Goal: Task Accomplishment & Management: Use online tool/utility

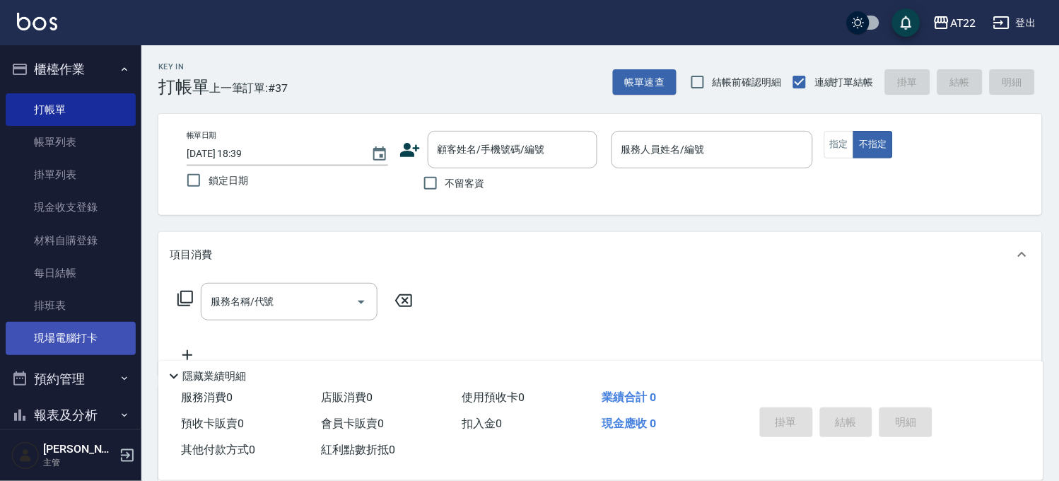
scroll to position [276, 0]
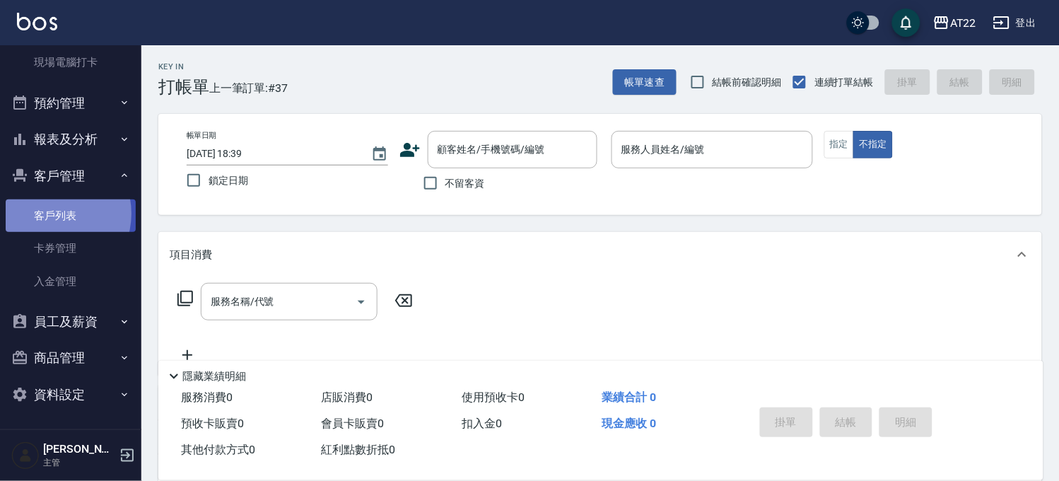
click at [50, 213] on link "客戶列表" at bounding box center [71, 215] width 130 height 33
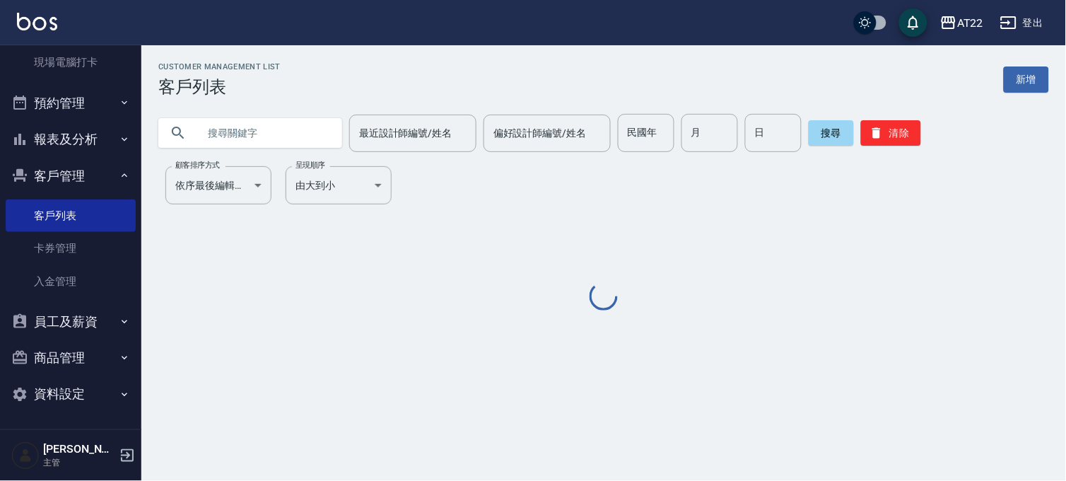
click at [244, 142] on input "text" at bounding box center [264, 133] width 133 height 38
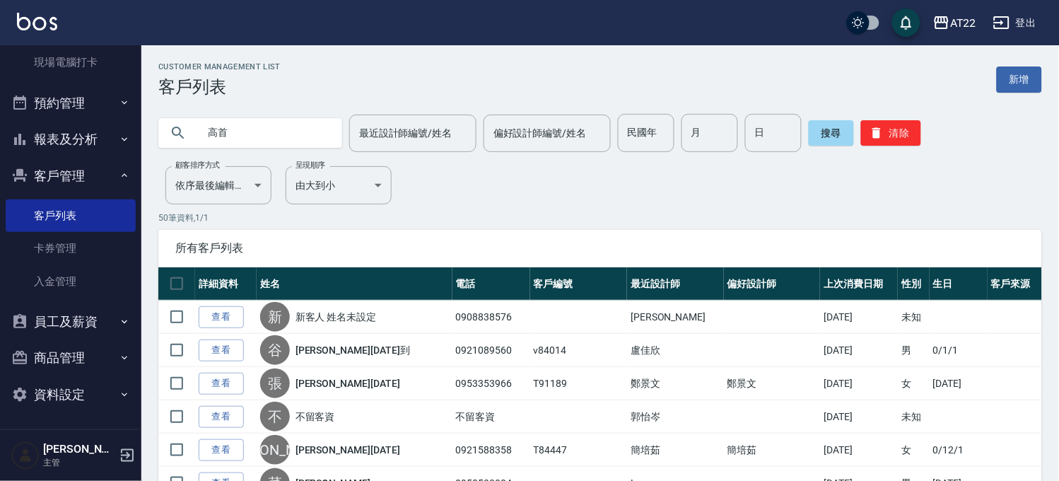
type input "高首"
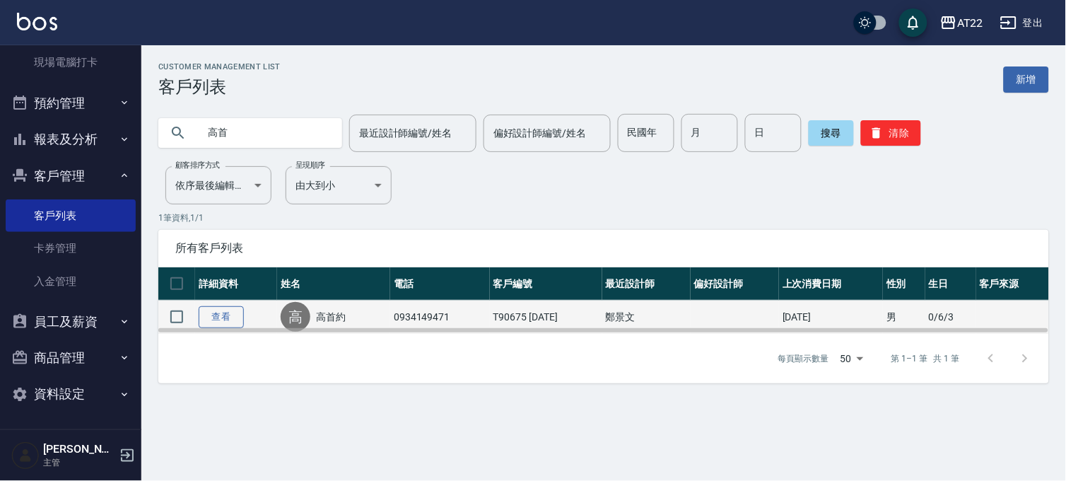
click at [228, 319] on link "查看" at bounding box center [221, 317] width 45 height 22
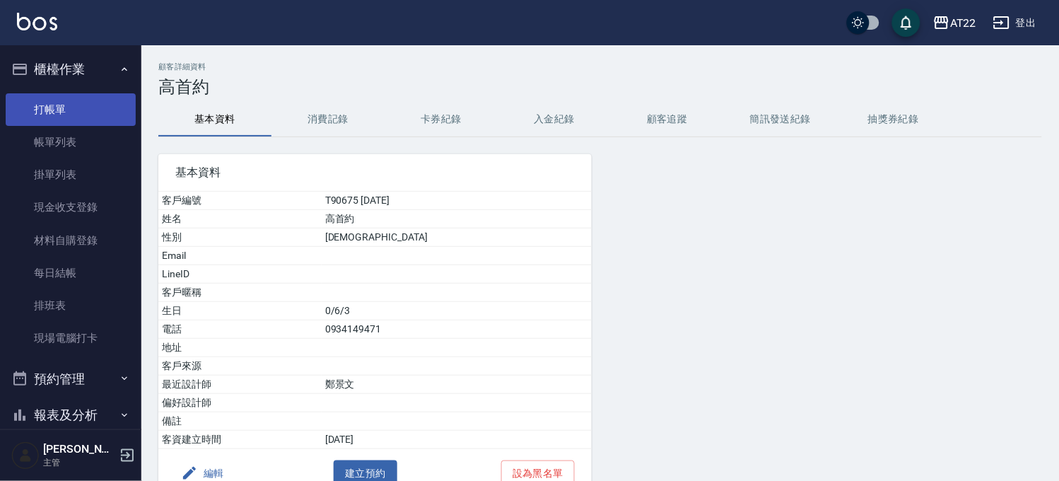
click at [89, 97] on link "打帳單" at bounding box center [71, 109] width 130 height 33
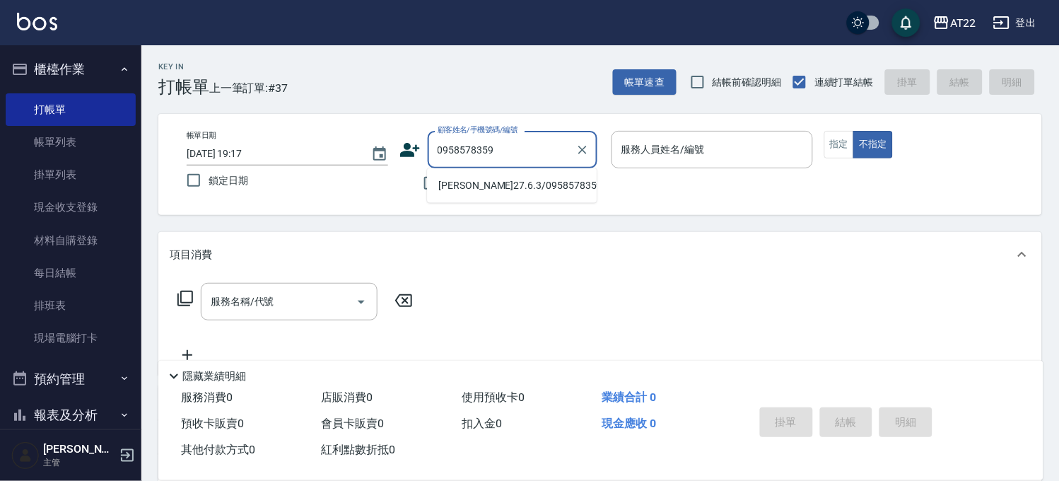
click at [474, 196] on li "劉騏瑞27.6.3/0958578359/T91240" at bounding box center [512, 185] width 170 height 23
type input "劉騏瑞27.6.3/0958578359/T91240"
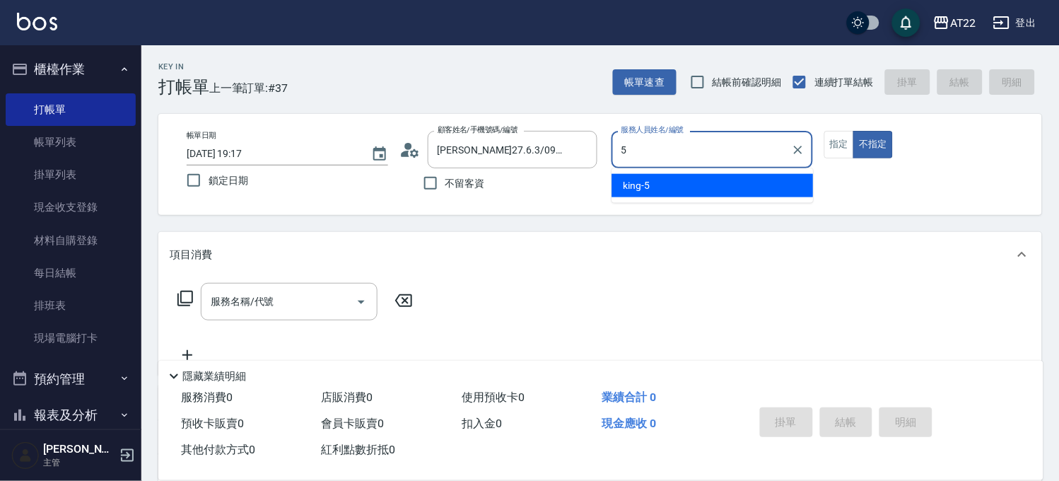
type input "king-5"
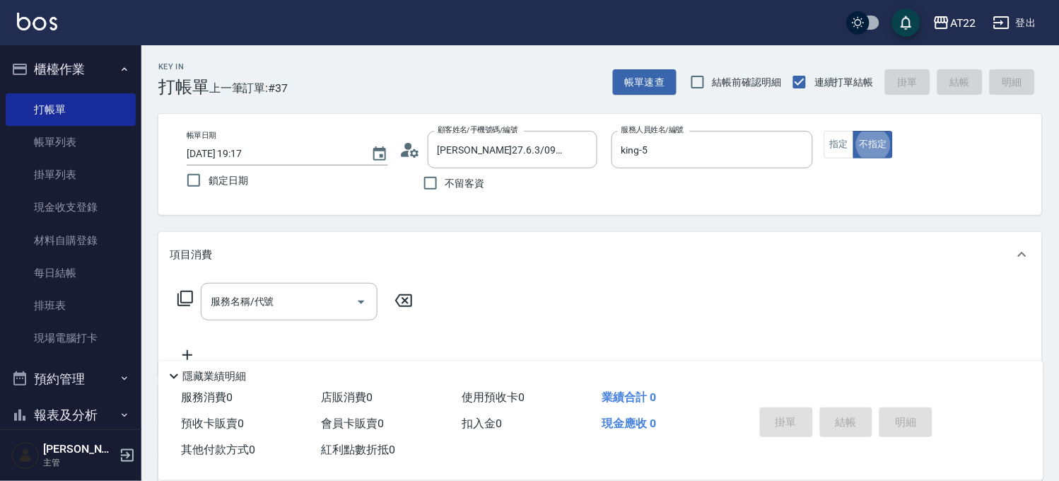
type button "false"
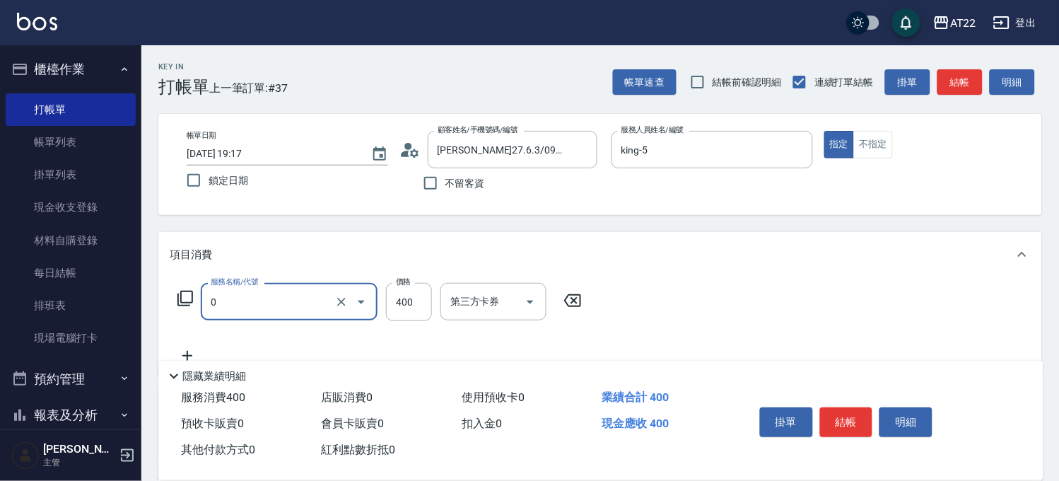
type input "有機洗髮(0)"
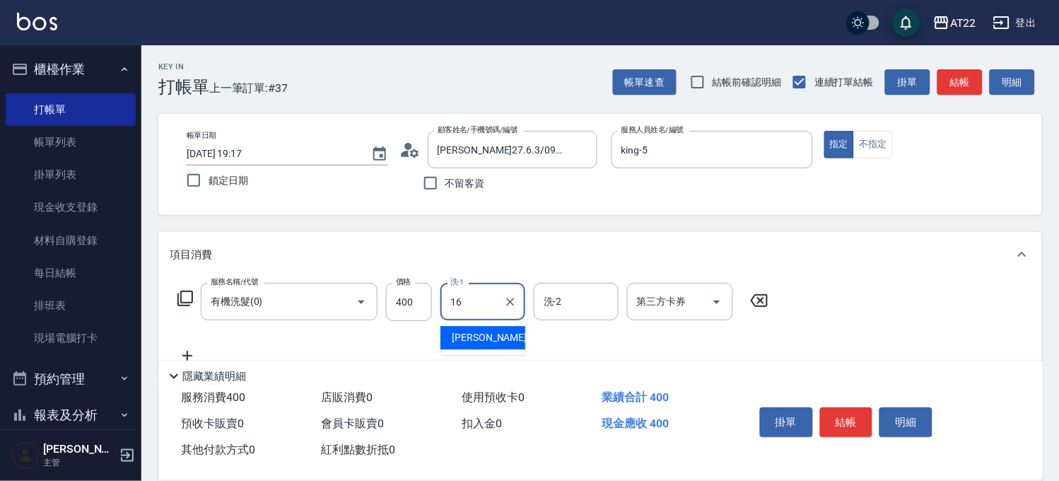
type input "Joe-16"
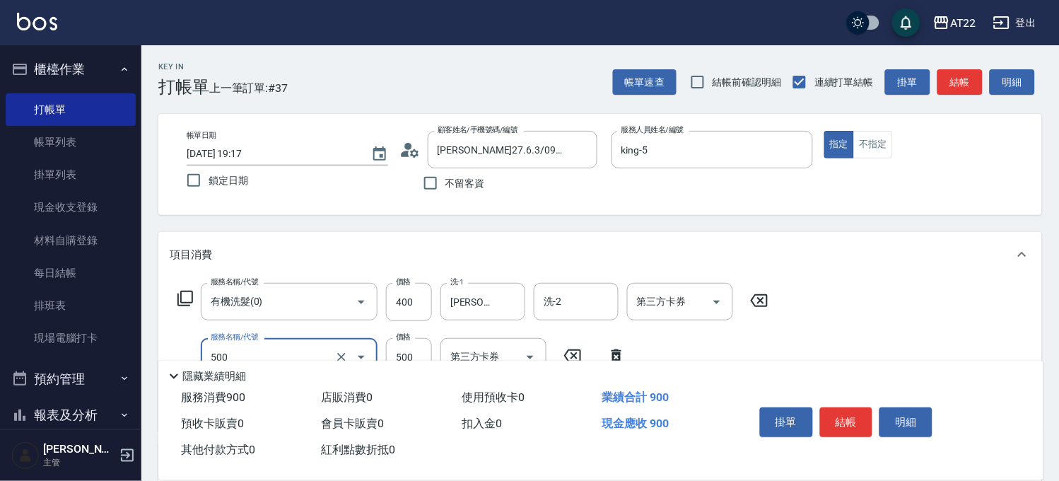
type input "剪髮(500)"
type input "430"
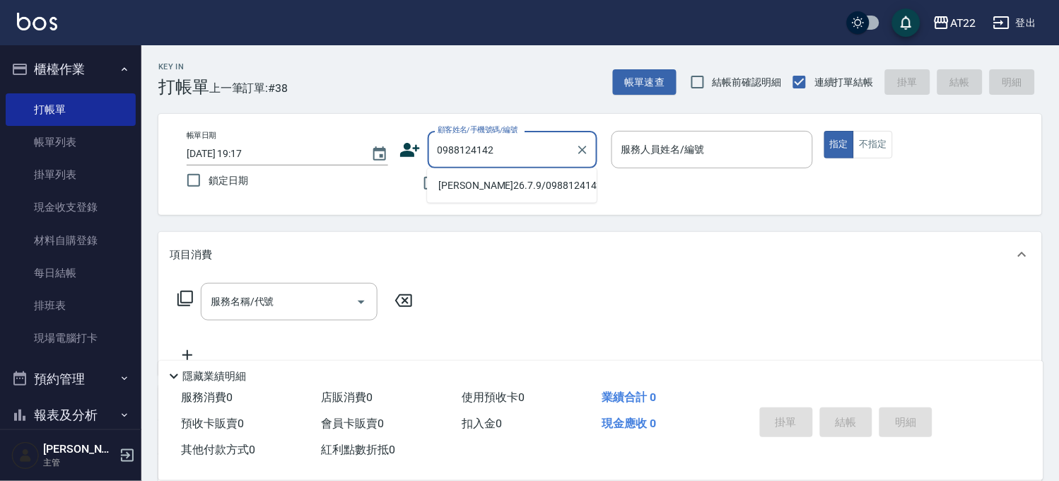
click at [474, 193] on li "黃少堂26.7.9/0988124142/T86484" at bounding box center [512, 185] width 170 height 23
type input "黃少堂26.7.9/0988124142/T86484"
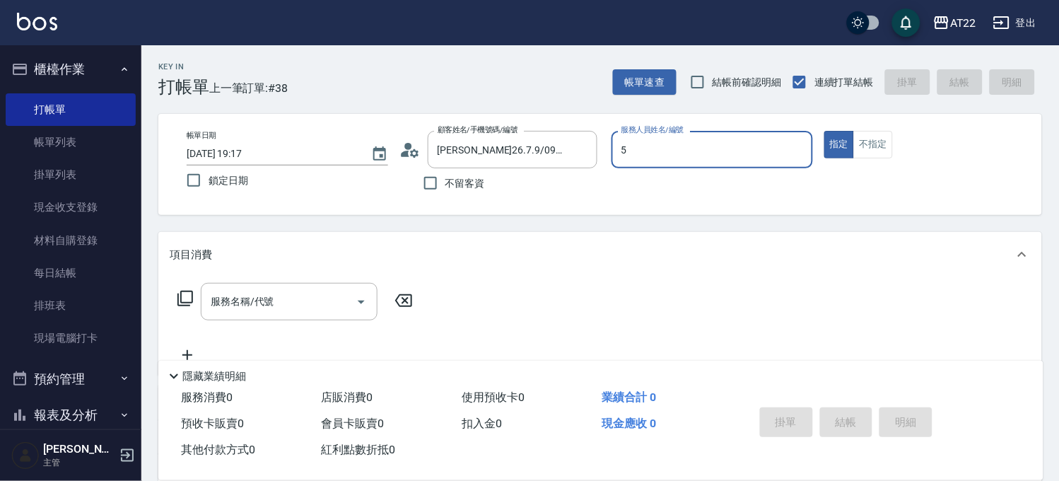
type input "king-5"
type button "true"
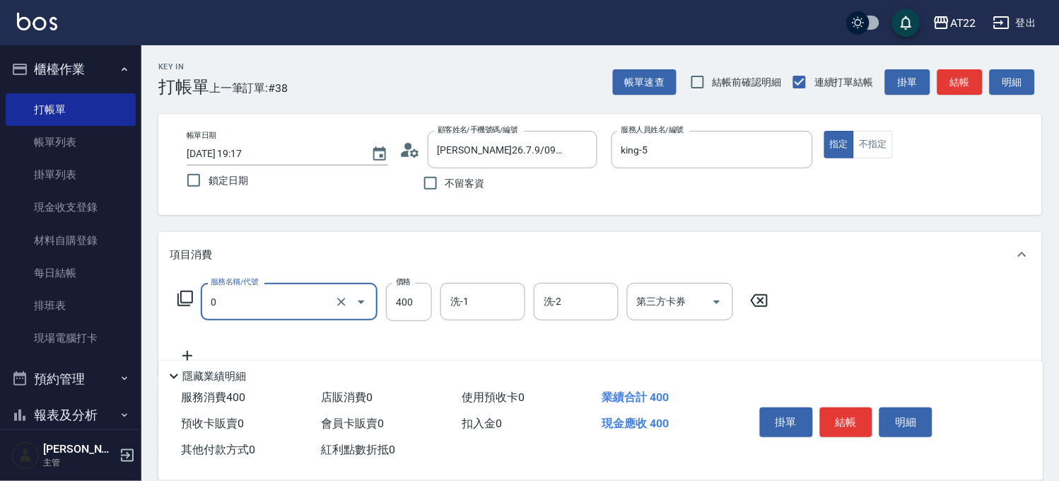
type input "有機洗髮(0)"
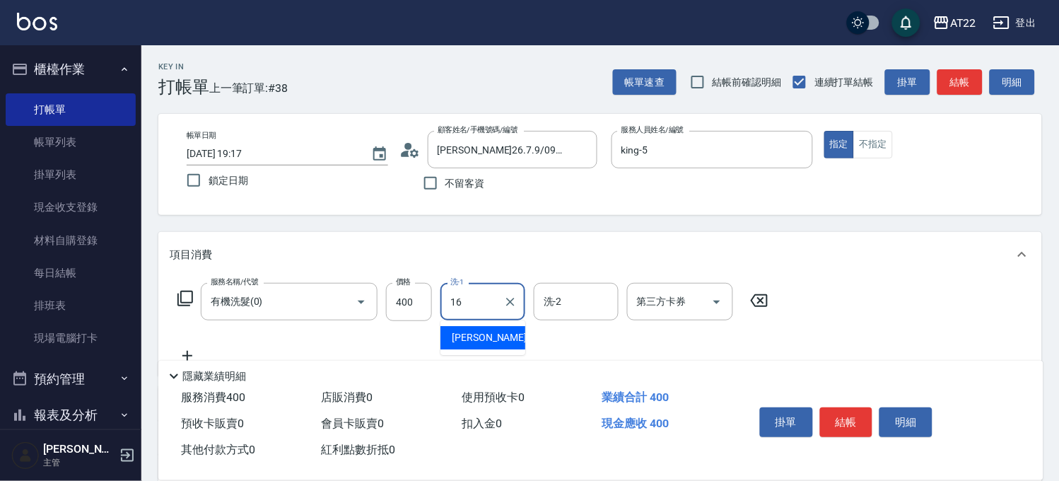
type input "Joe-16"
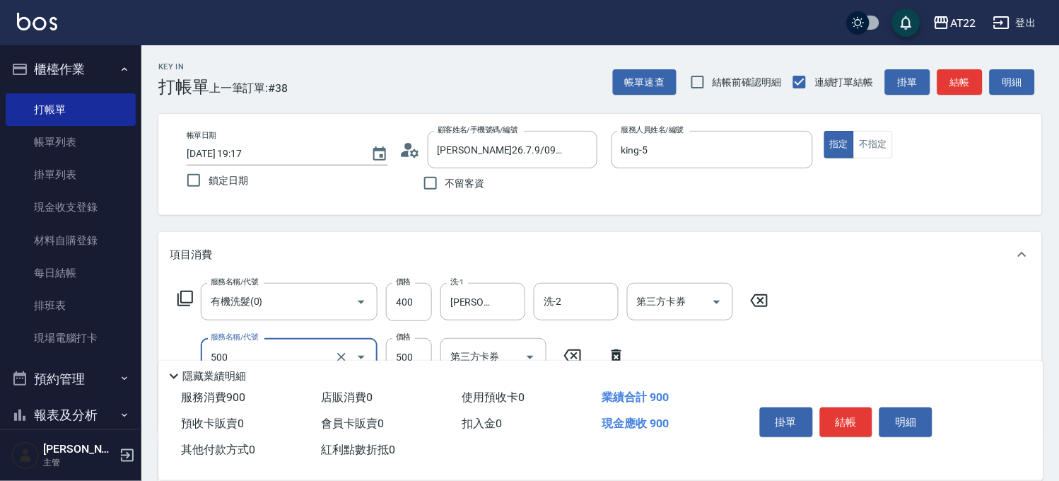
type input "剪髮(500)"
type input "430"
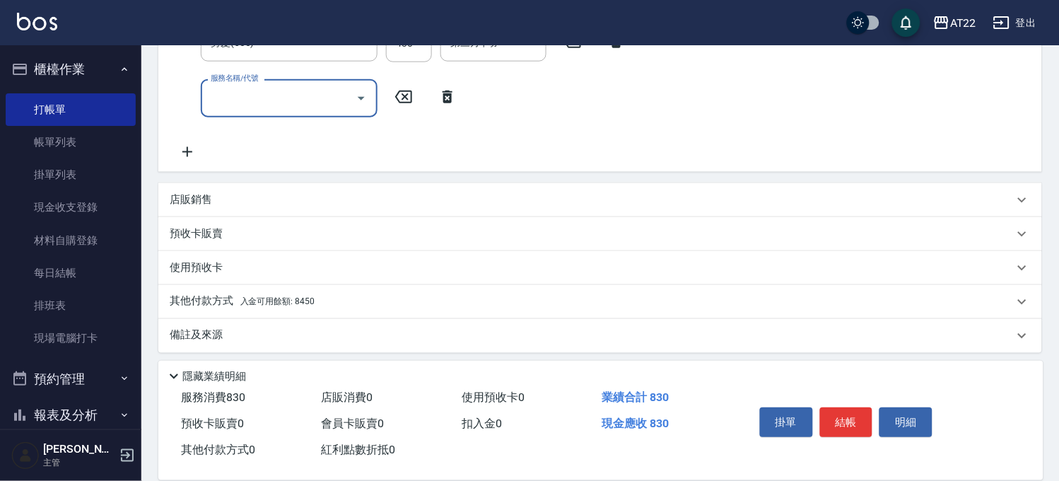
click at [352, 296] on div "其他付款方式 入金可用餘額: 8450" at bounding box center [592, 302] width 844 height 16
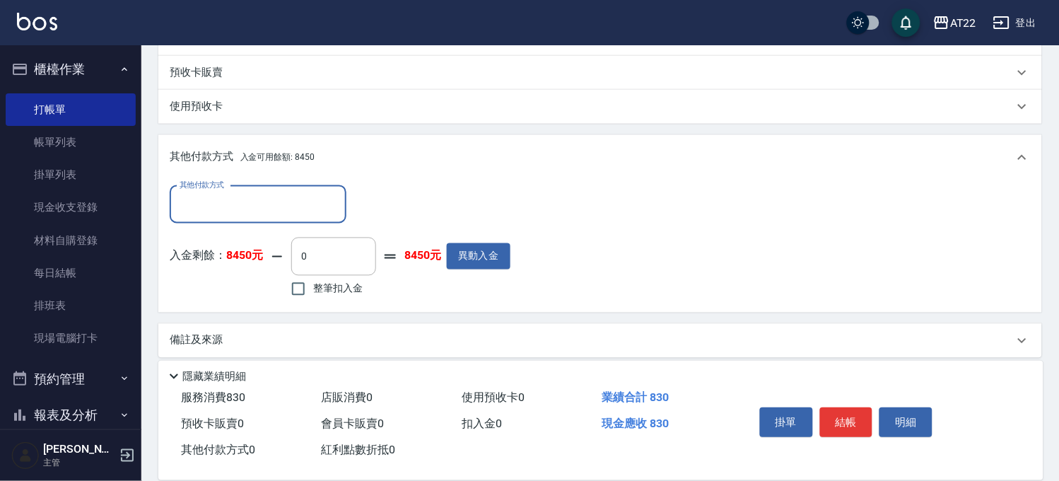
scroll to position [484, 0]
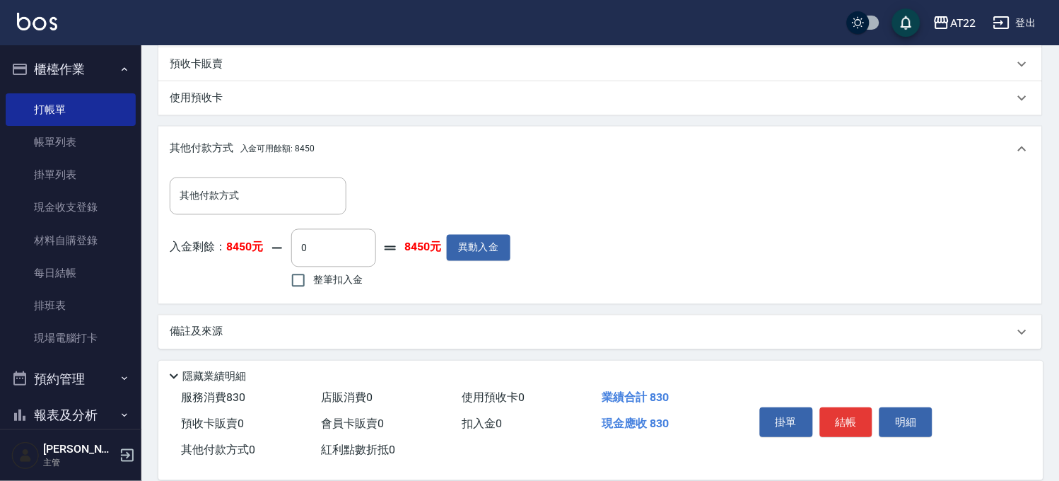
click at [354, 281] on span "整筆扣入金" at bounding box center [337, 280] width 49 height 15
click at [313, 281] on input "整筆扣入金" at bounding box center [298, 281] width 30 height 30
checkbox input "true"
type input "830"
click at [838, 415] on button "結帳" at bounding box center [846, 422] width 53 height 30
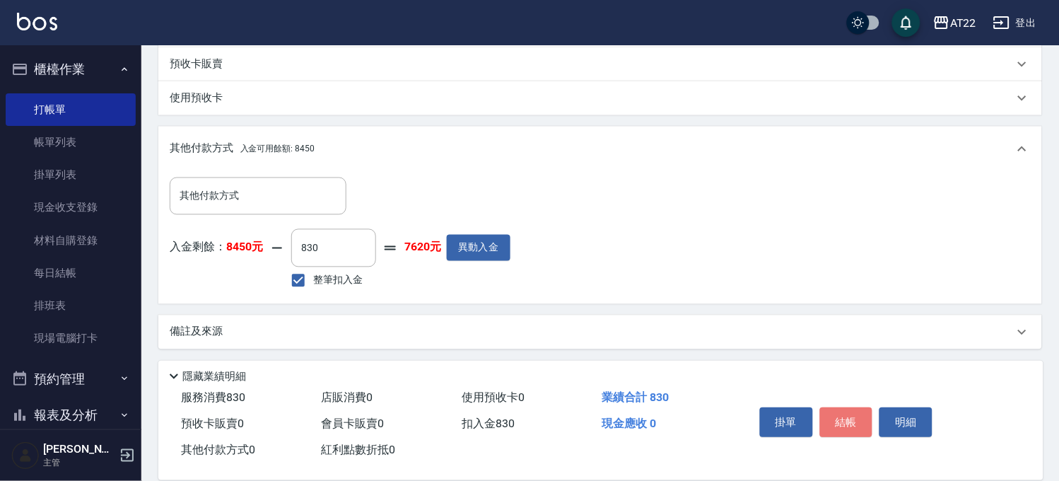
type input "2025/08/22 19:18"
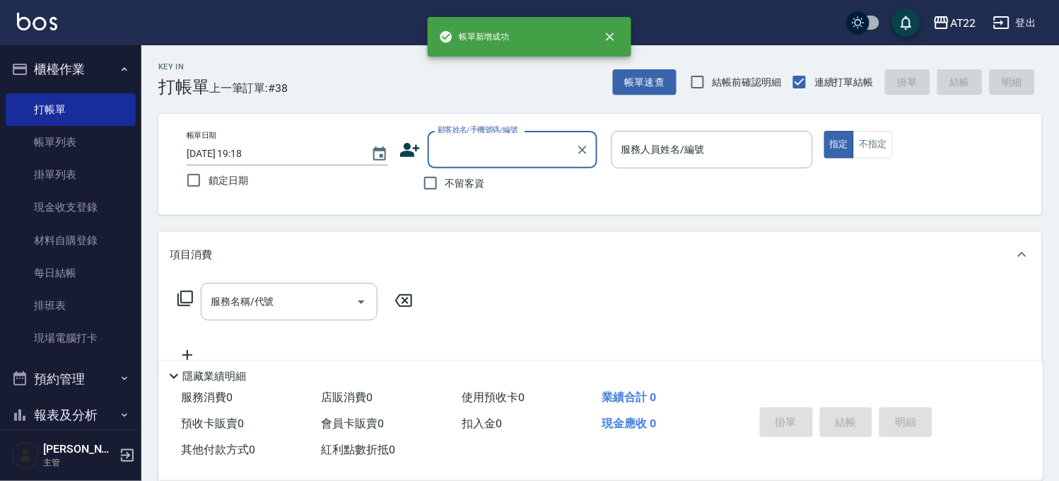
scroll to position [0, 0]
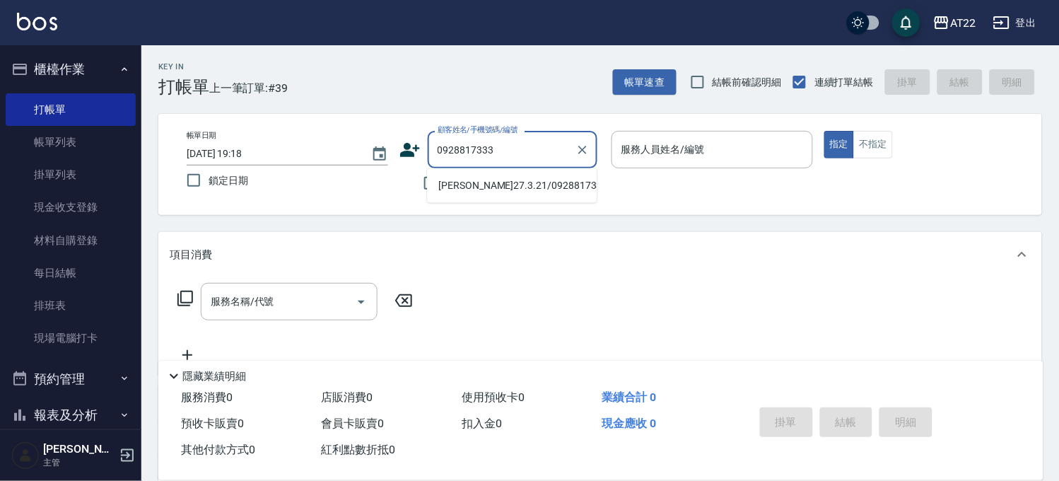
click at [506, 197] on li "陳冠綸27.3.21/0928817333/T90310" at bounding box center [512, 185] width 170 height 23
type input "陳冠綸27.3.21/0928817333/T90310"
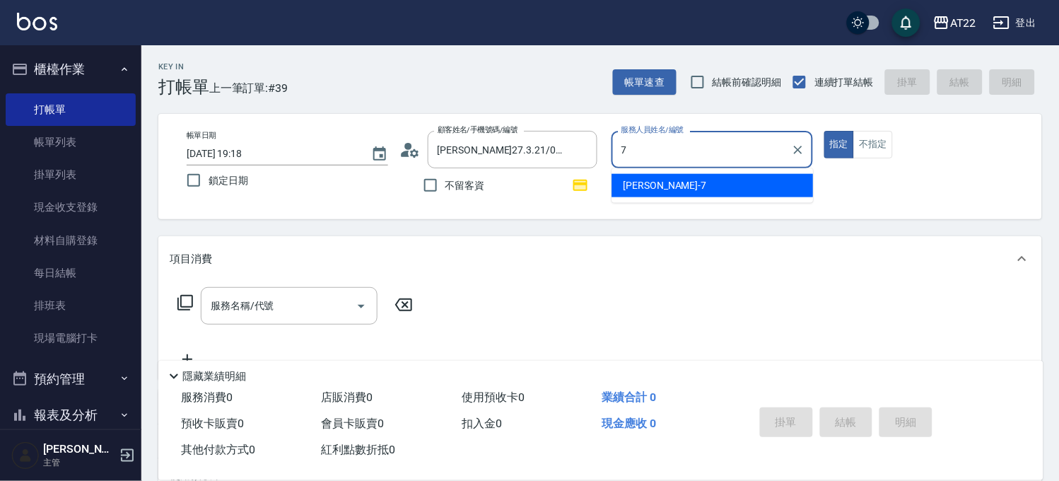
type input "Allen-7"
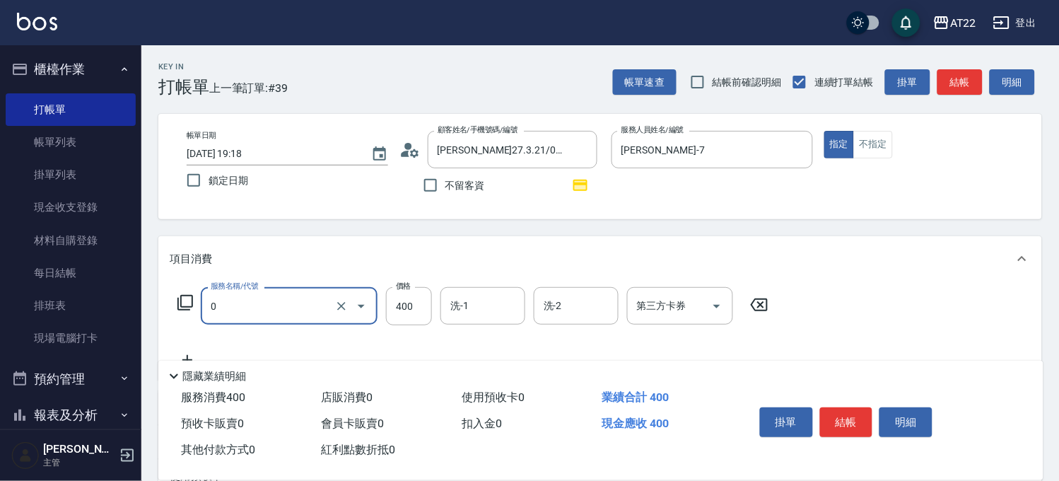
type input "有機洗髮(0)"
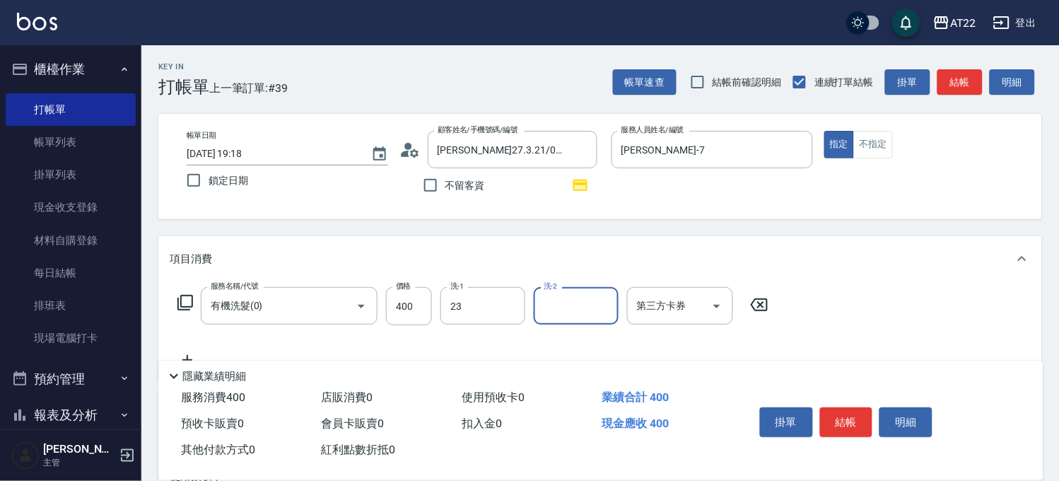
type input "Yuri-23"
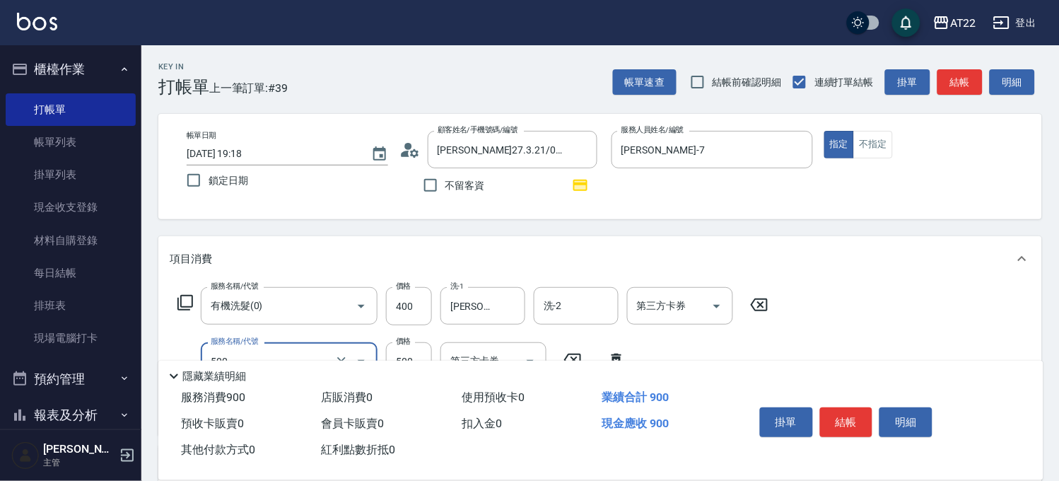
type input "剪髮(500)"
type input "630"
click at [867, 428] on button "結帳" at bounding box center [846, 422] width 53 height 30
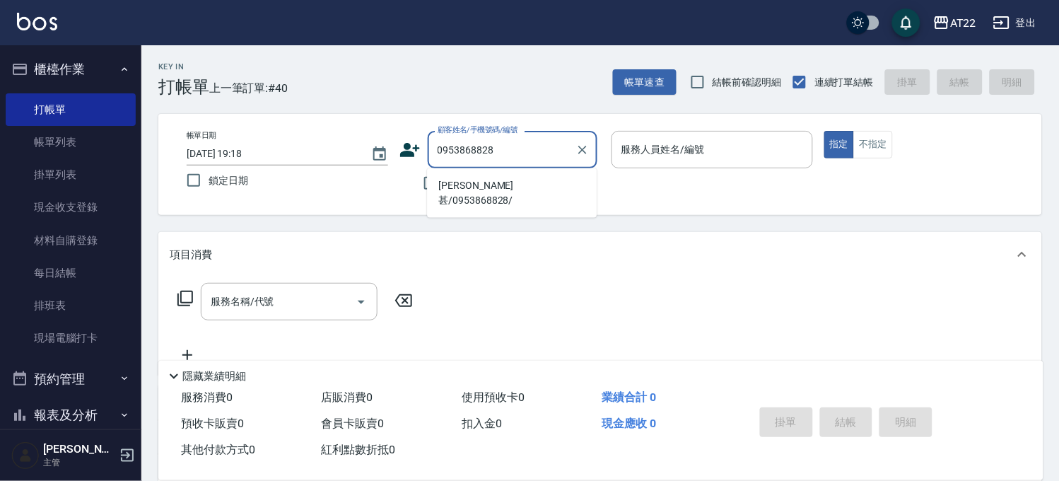
click at [542, 195] on li "林清甚/0953868828/" at bounding box center [512, 193] width 170 height 38
type input "林清甚/0953868828/"
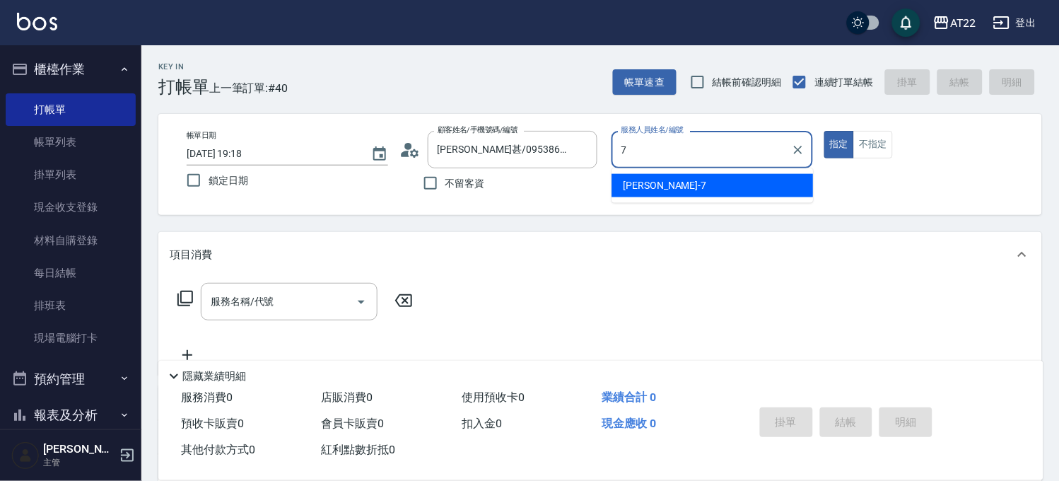
type input "Allen-7"
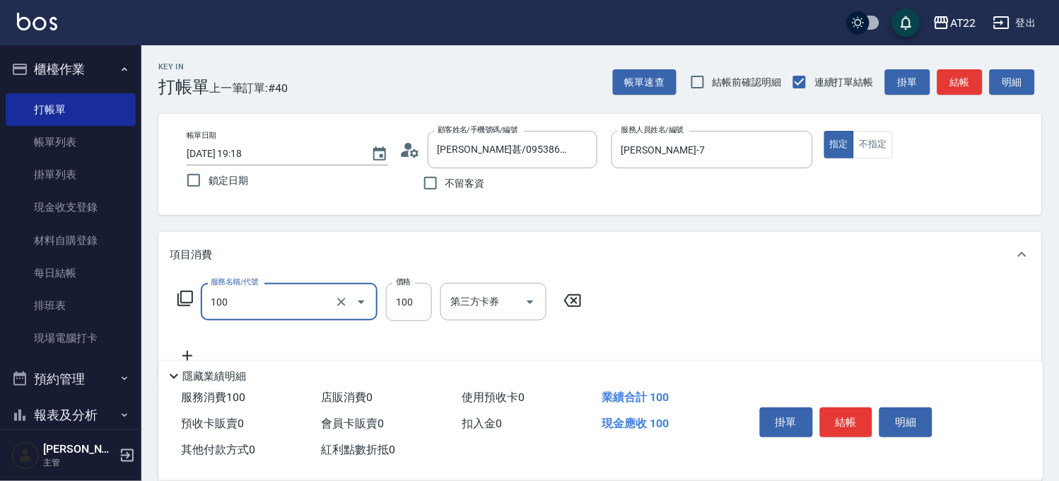
type input "修劉海(100)"
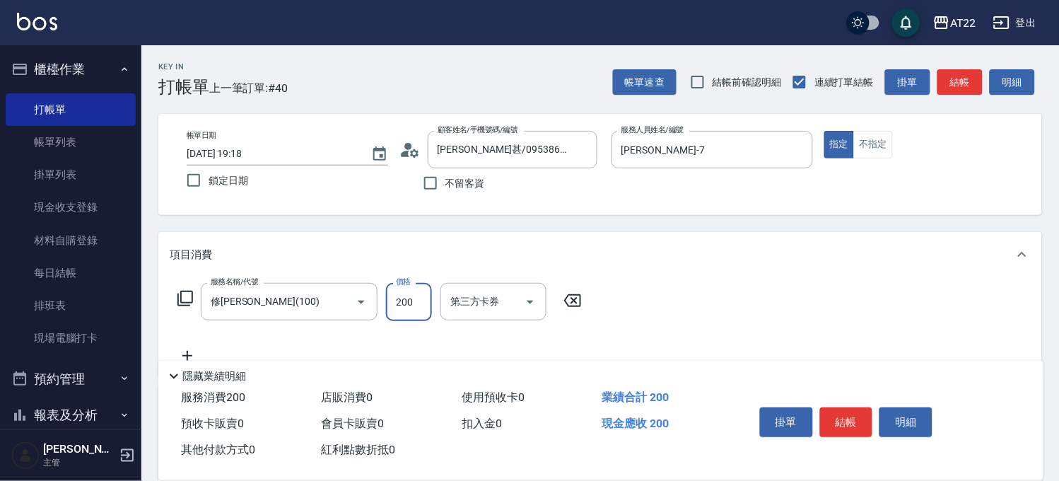
type input "200"
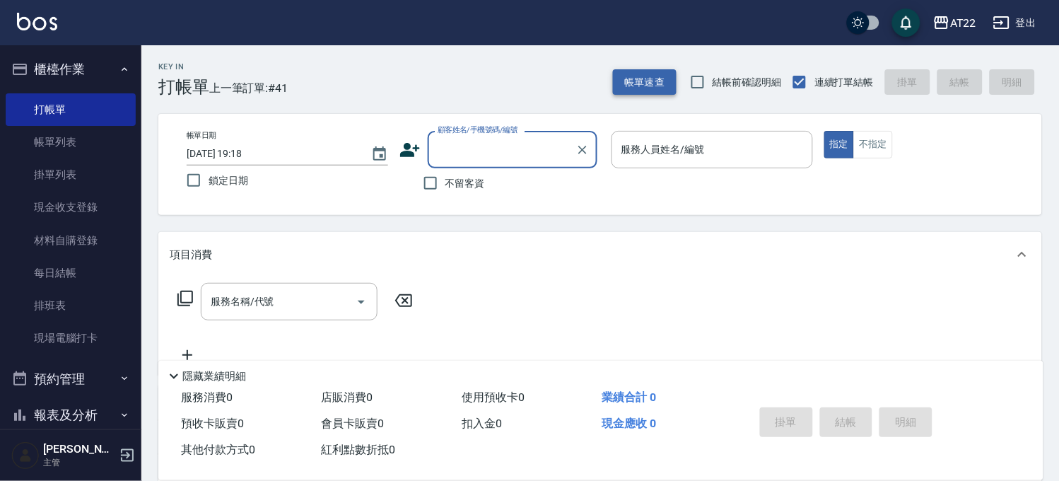
click at [641, 86] on button "帳單速查" at bounding box center [645, 82] width 64 height 26
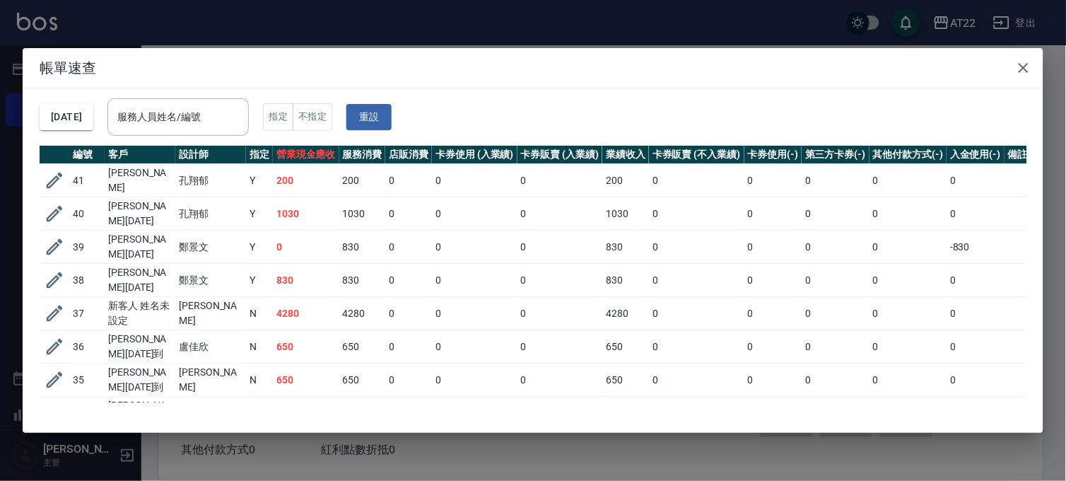
click at [507, 29] on div "帳單速查 2025/08/22 服務人員姓名/編號 服務人員姓名/編號 指定 不指定 重設 編號 客戶 設計師 指定 營業現金應收 服務消費 店販消費 卡券使…" at bounding box center [533, 240] width 1066 height 481
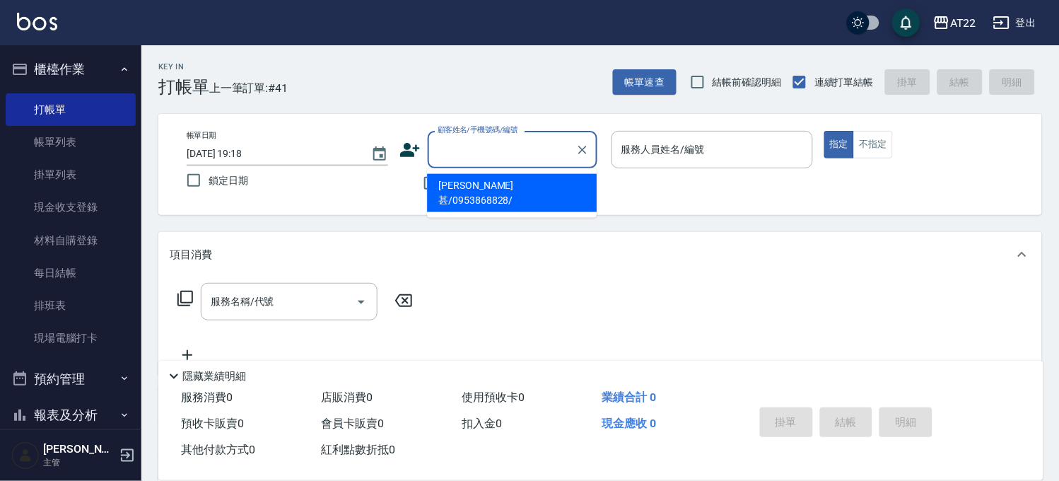
click at [475, 146] on input "顧客姓名/手機號碼/編號" at bounding box center [502, 149] width 136 height 25
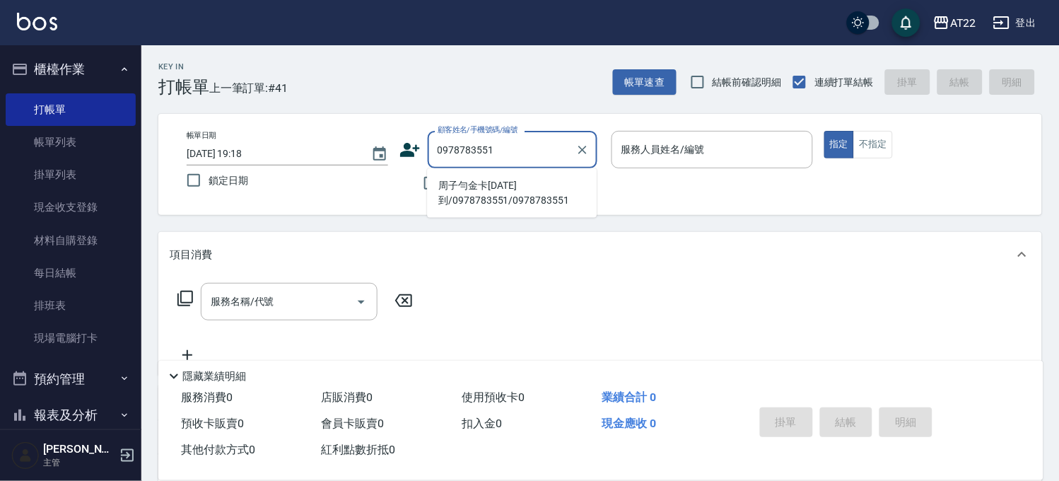
click at [483, 185] on li "周子勻金卡26.11.20到/0978783551/0978783551" at bounding box center [512, 193] width 170 height 38
type input "周子勻金卡26.11.20到/0978783551/0978783551"
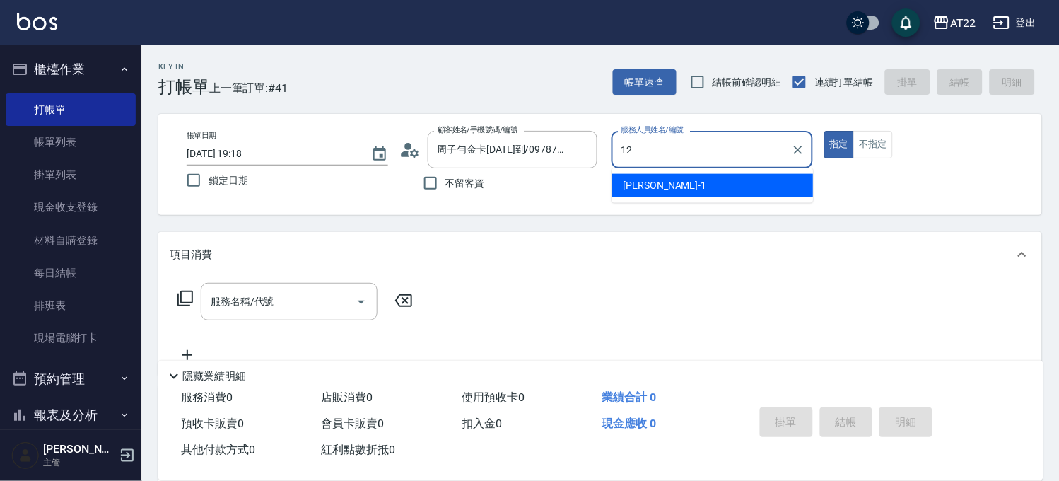
type input "Miko-12"
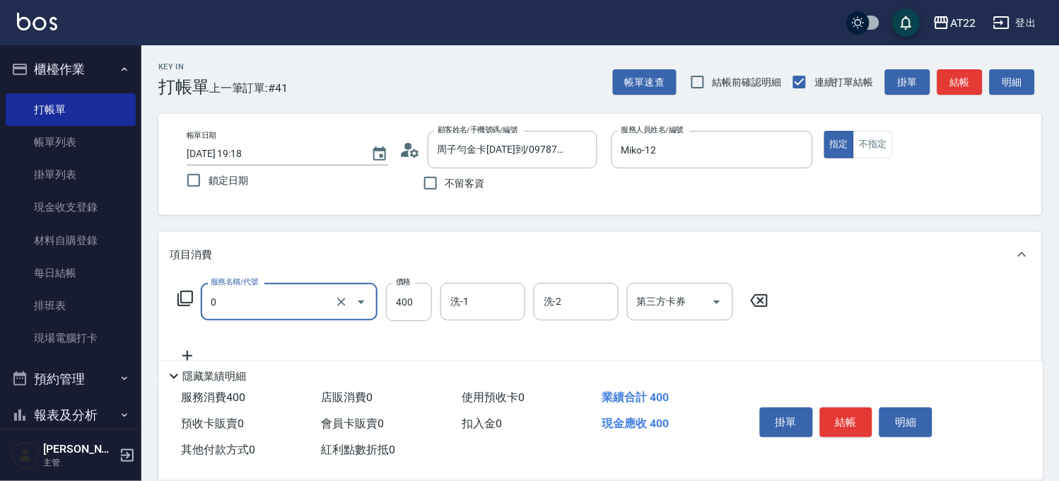
type input "有機洗髮(0)"
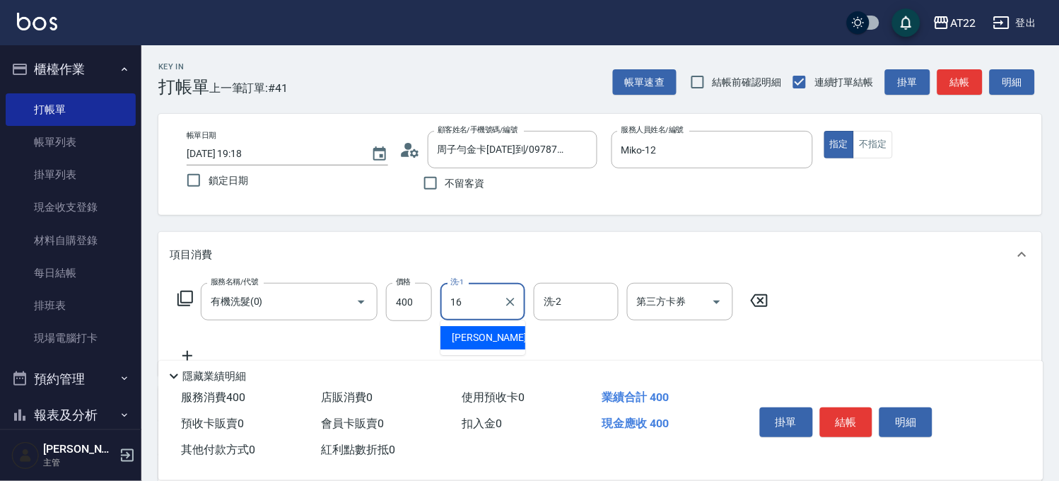
type input "Joe-16"
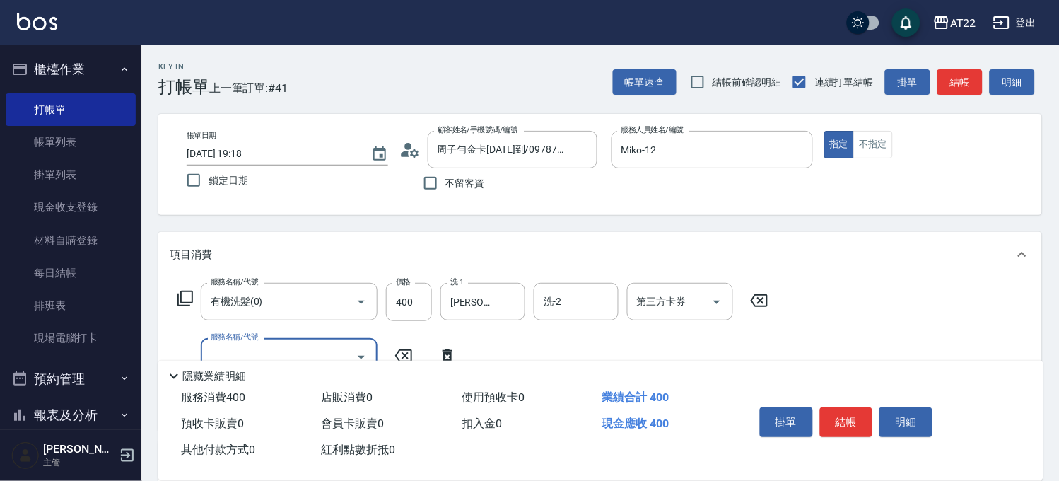
type input "5"
type input "剪髮(400)"
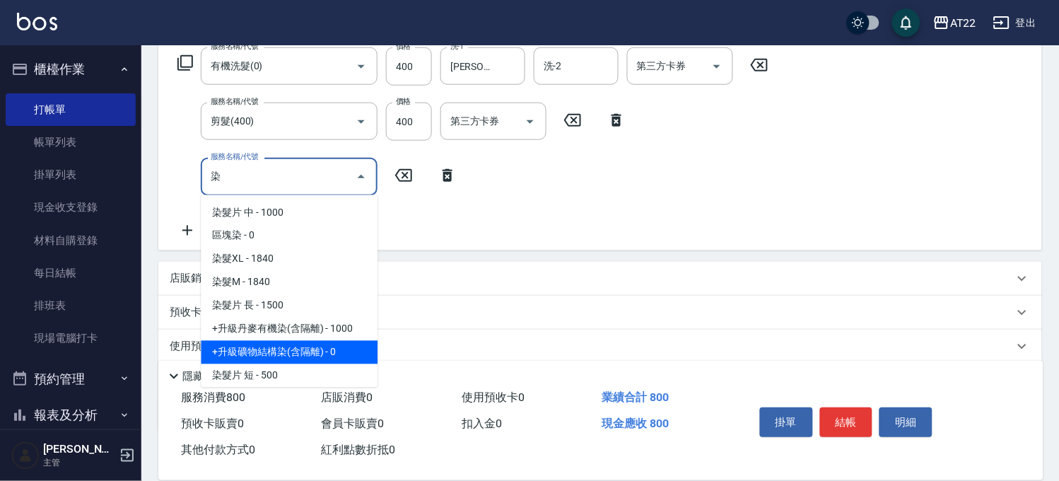
scroll to position [235, 0]
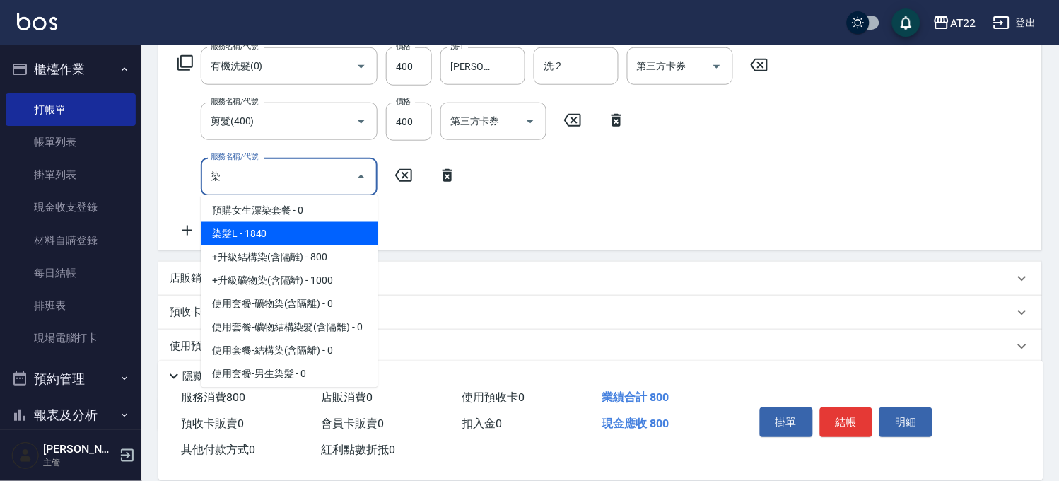
click at [288, 224] on span "染髮L - 1840" at bounding box center [289, 233] width 177 height 23
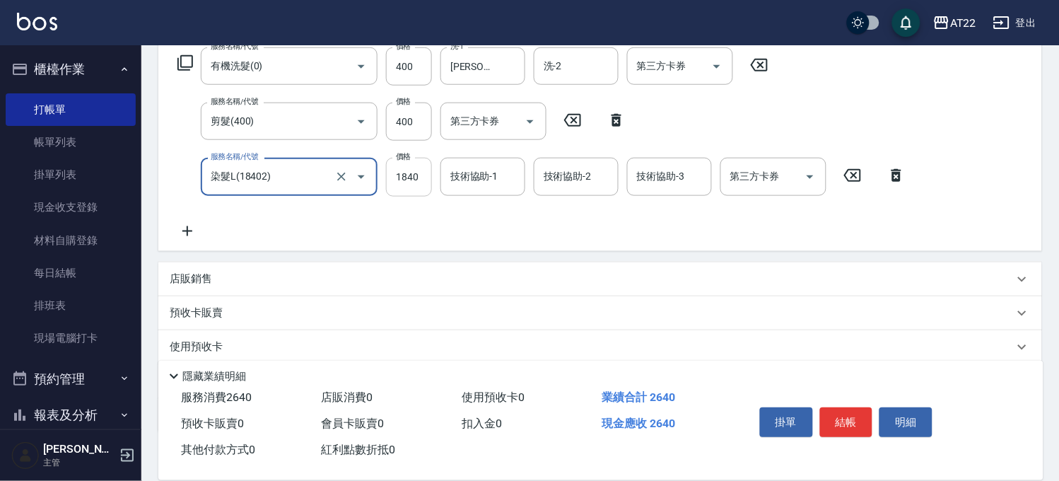
type input "染髮L(18402)"
click at [409, 180] on input "1840" at bounding box center [409, 177] width 46 height 38
type input "2080"
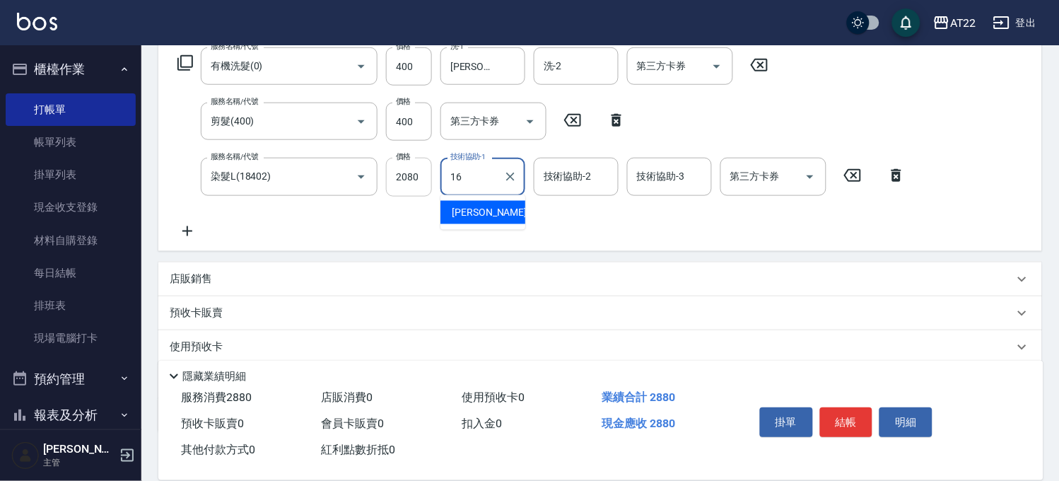
type input "Joe-16"
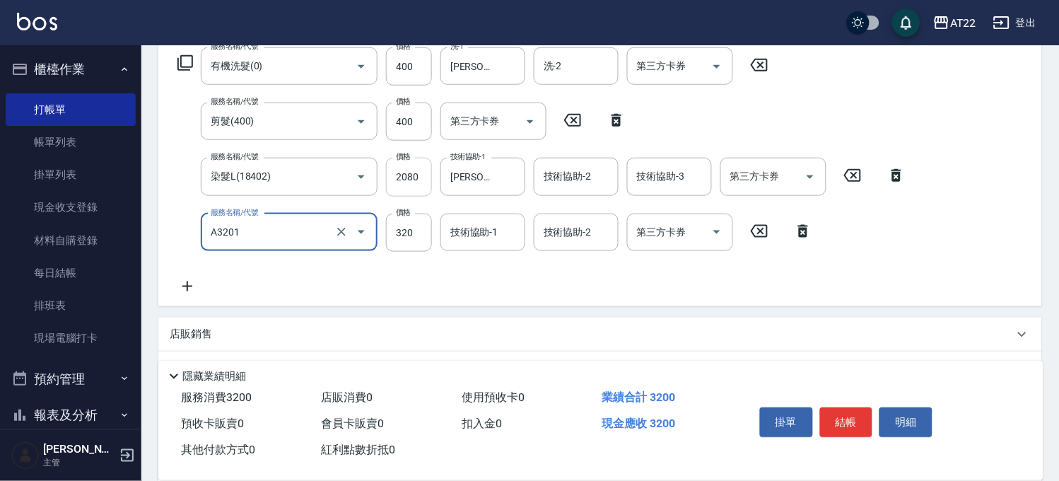
type input "頭皮隔離液(A3201)"
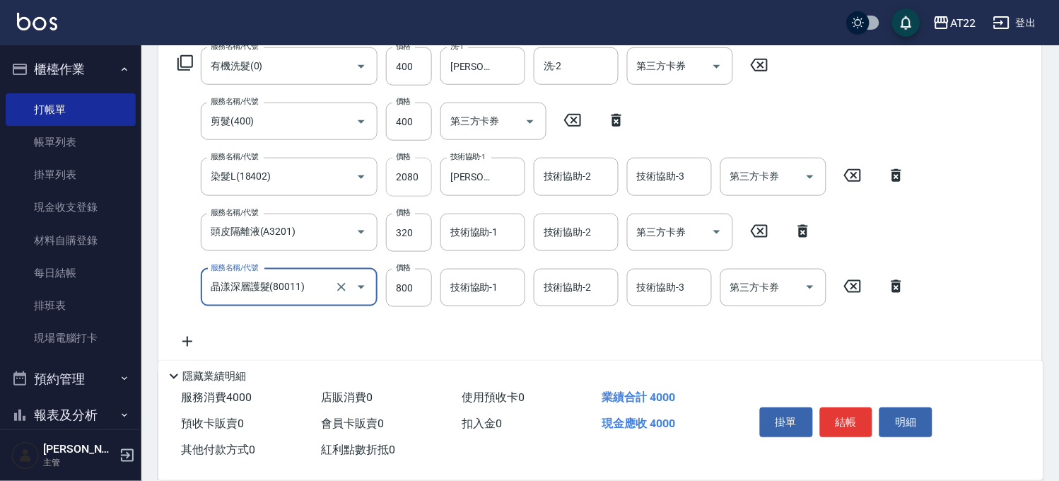
type input "晶漾深層護髮(80011)"
type input "1200"
click at [858, 421] on button "結帳" at bounding box center [846, 422] width 53 height 30
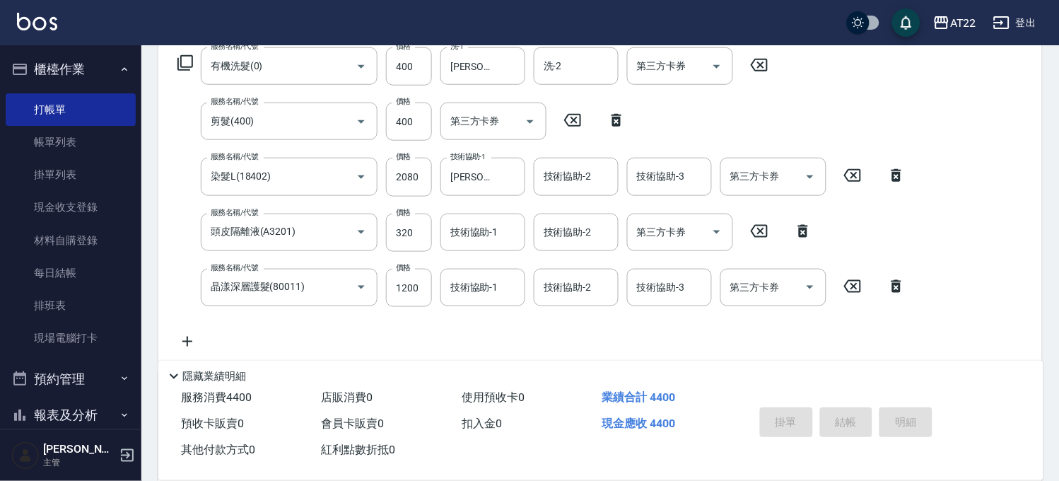
type input "2025/08/22 19:22"
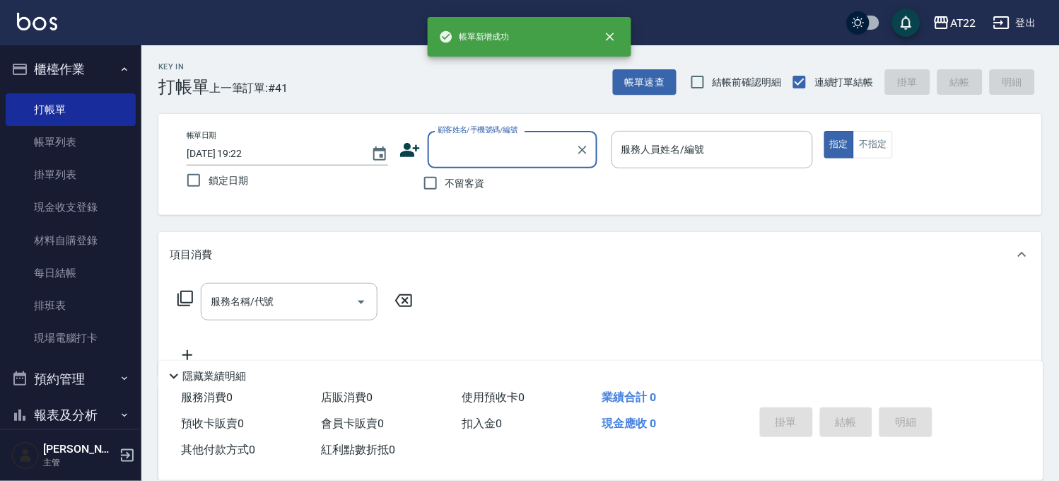
scroll to position [0, 0]
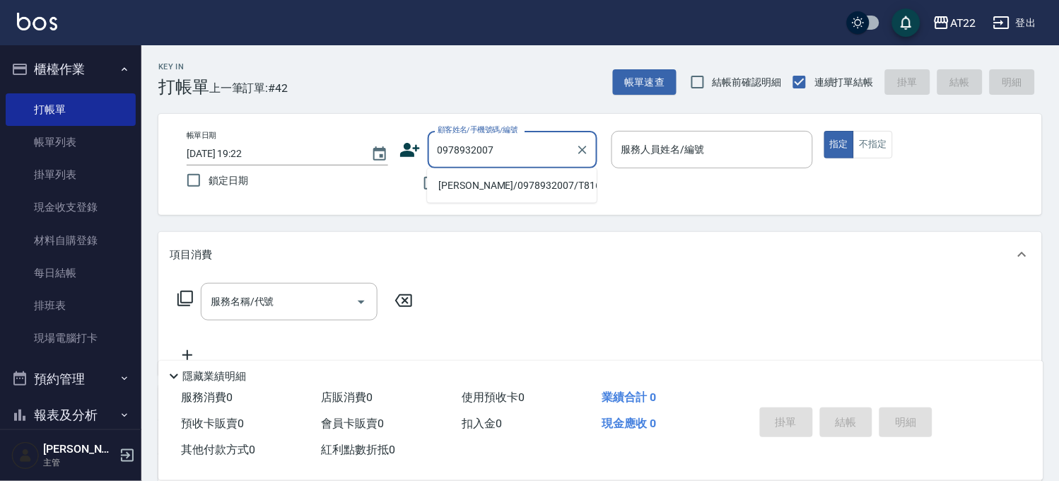
click at [443, 178] on li "羅鈞/0978932007/T81698" at bounding box center [512, 185] width 170 height 23
type input "羅鈞/0978932007/T81698"
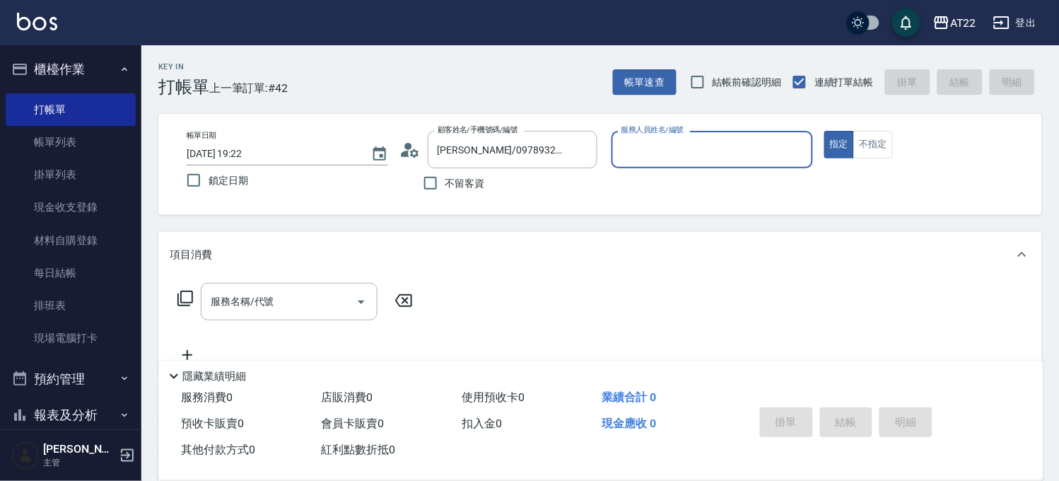
type input "Luna-15"
click at [291, 303] on input "服務名稱/代號" at bounding box center [278, 301] width 143 height 25
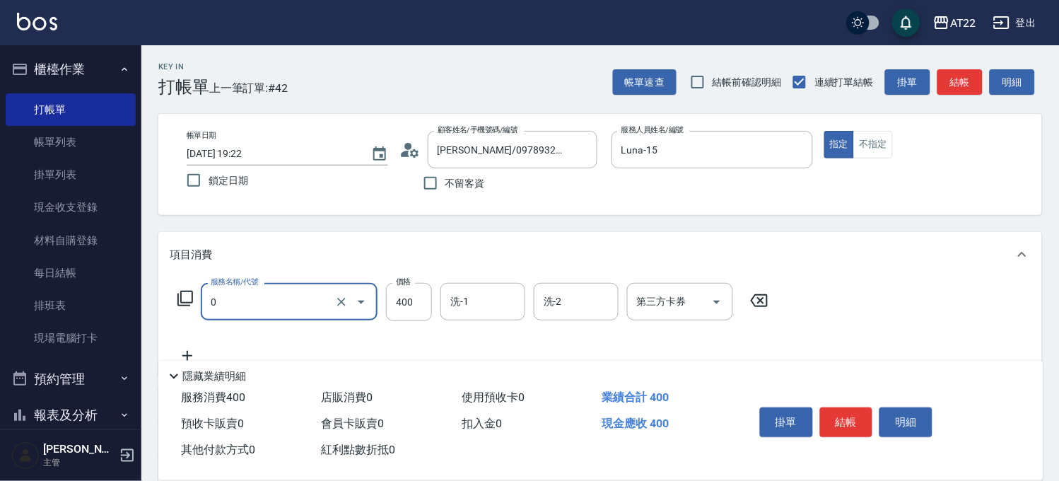
type input "有機洗髮(0)"
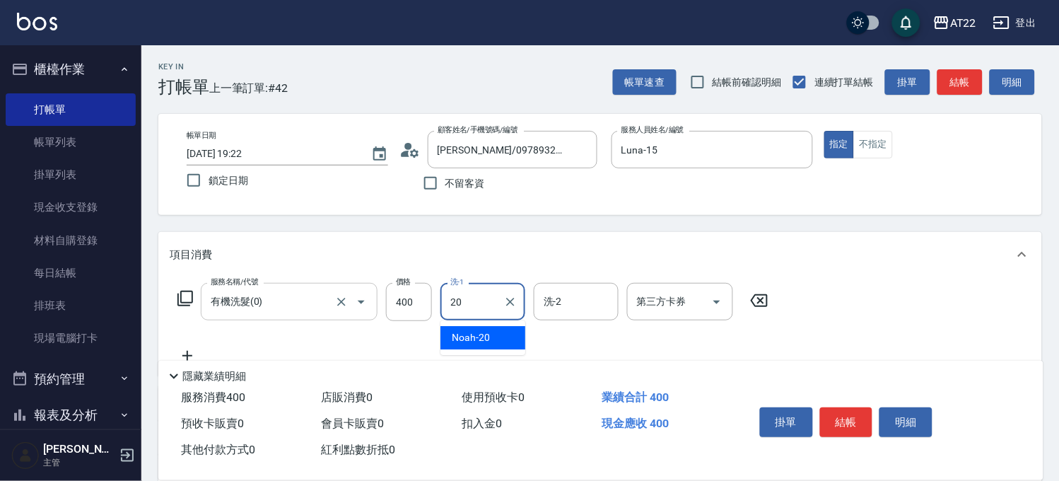
type input "Noah-20"
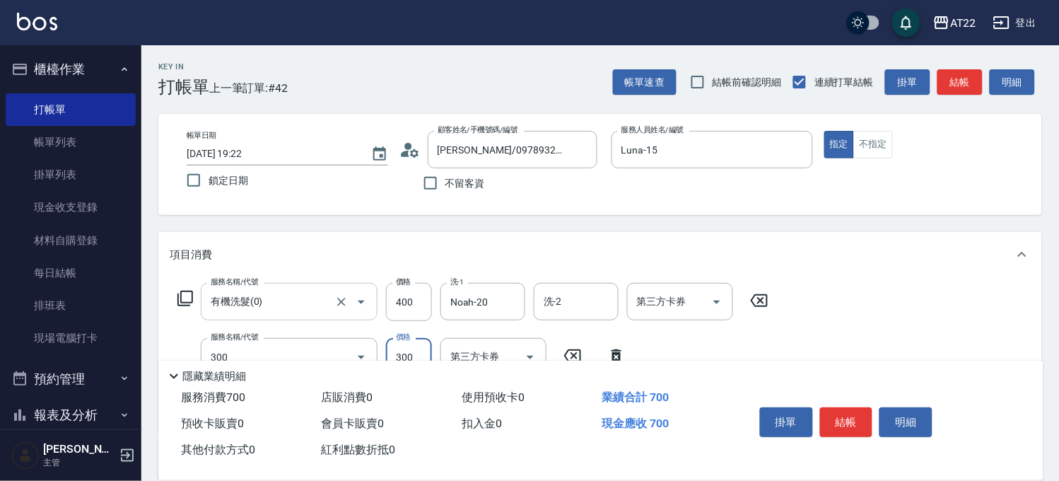
type input "剪髮(300)"
type input "230"
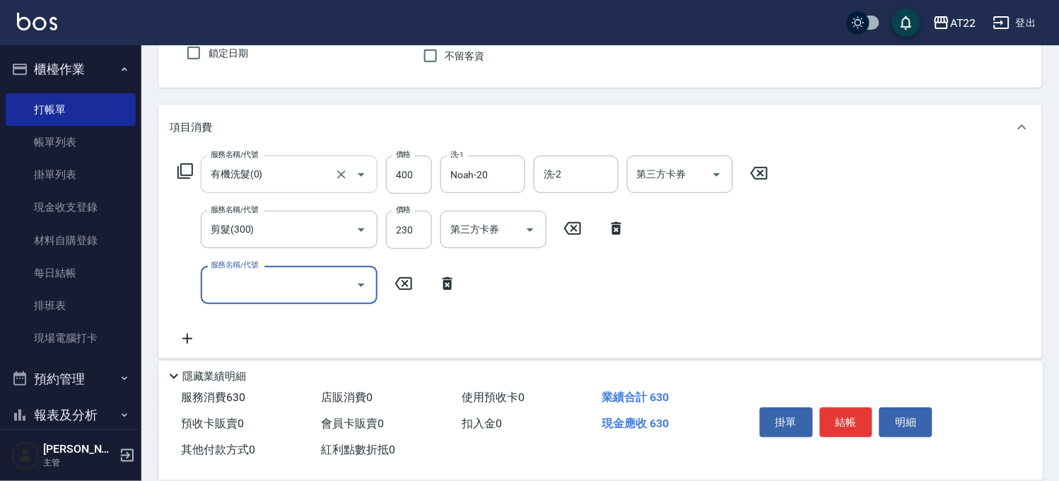
scroll to position [235, 0]
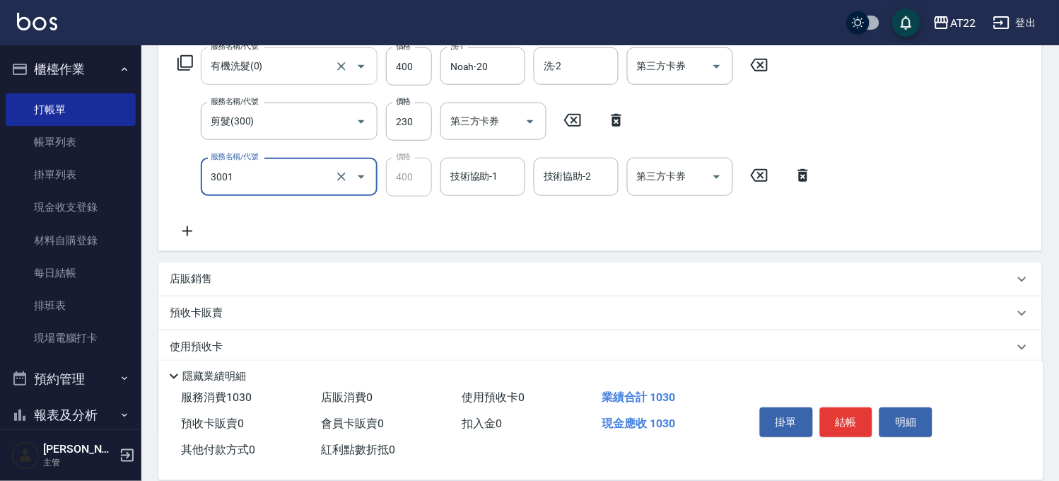
type input "側邊燙貼(3001)"
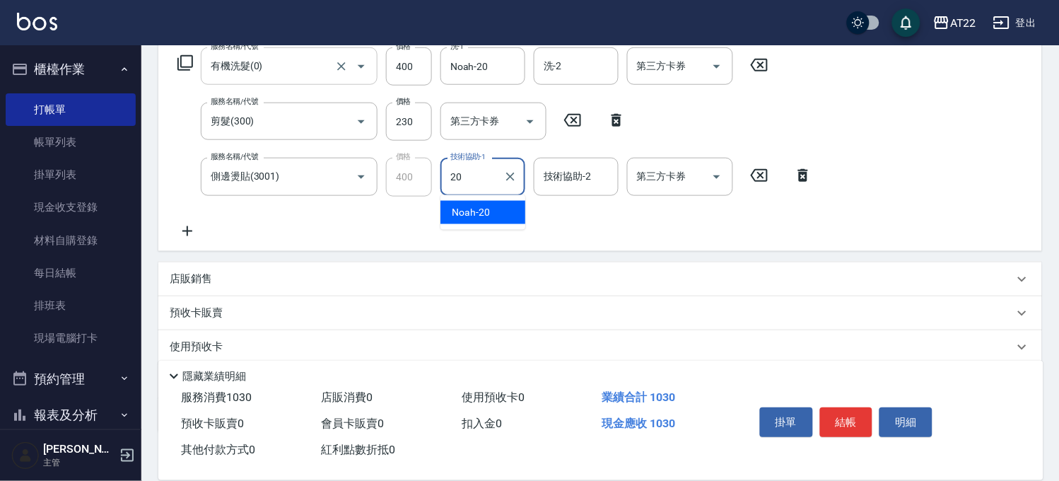
type input "Noah-20"
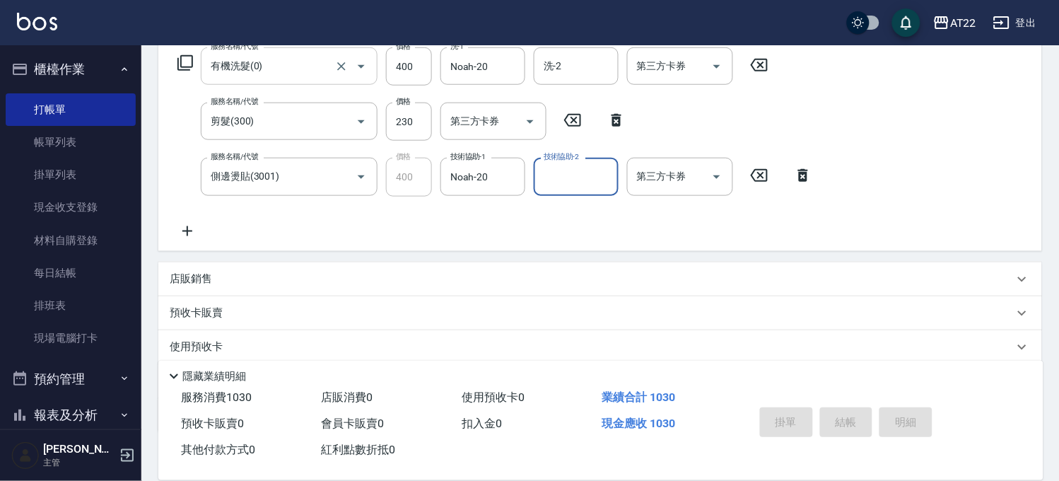
type input "2025/08/22 19:39"
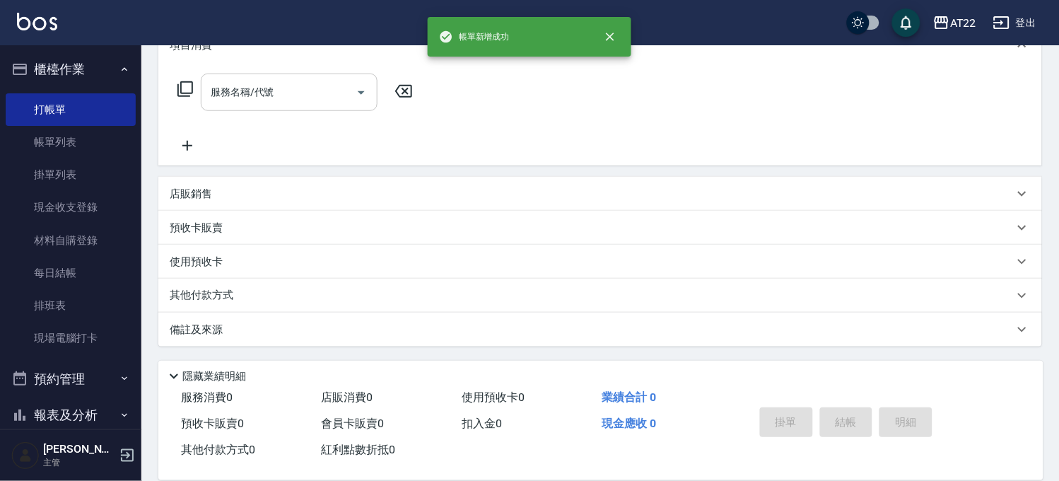
scroll to position [0, 0]
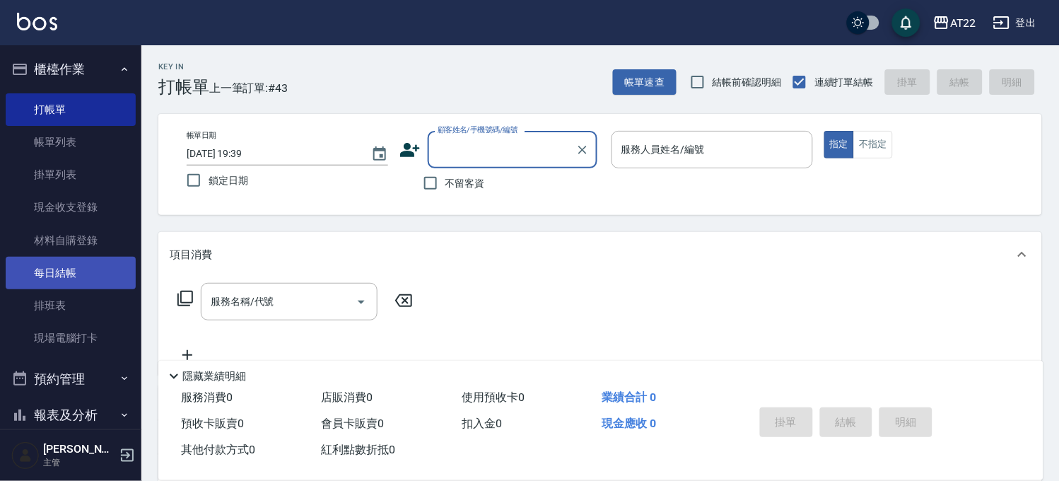
click at [69, 267] on link "每日結帳" at bounding box center [71, 273] width 130 height 33
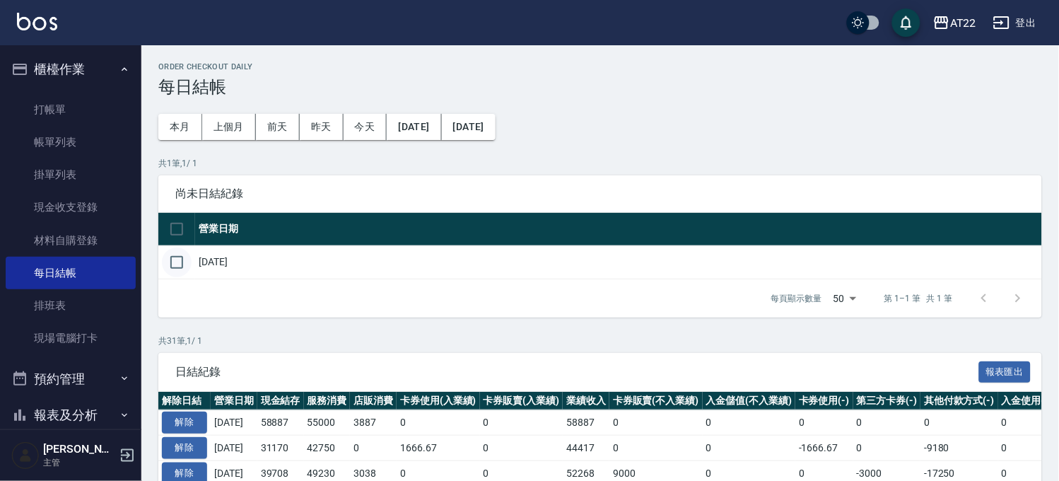
click at [171, 255] on input "checkbox" at bounding box center [177, 262] width 30 height 30
checkbox input "true"
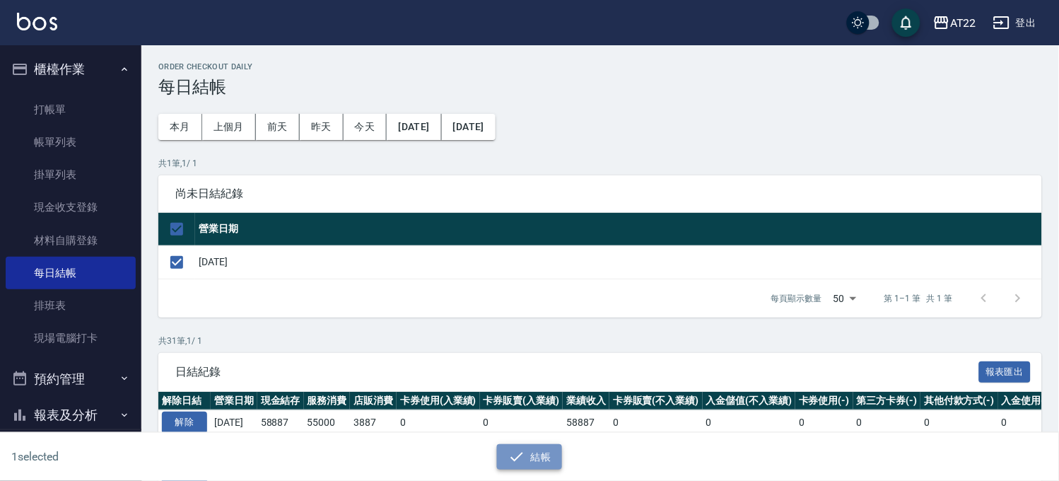
click at [513, 448] on icon "button" at bounding box center [516, 456] width 17 height 17
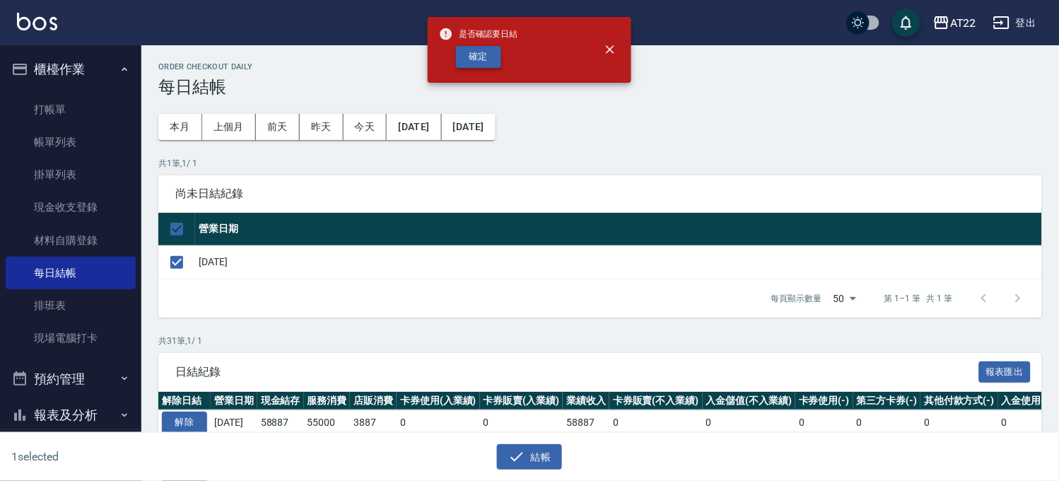
click at [483, 61] on button "確定" at bounding box center [478, 57] width 45 height 22
checkbox input "false"
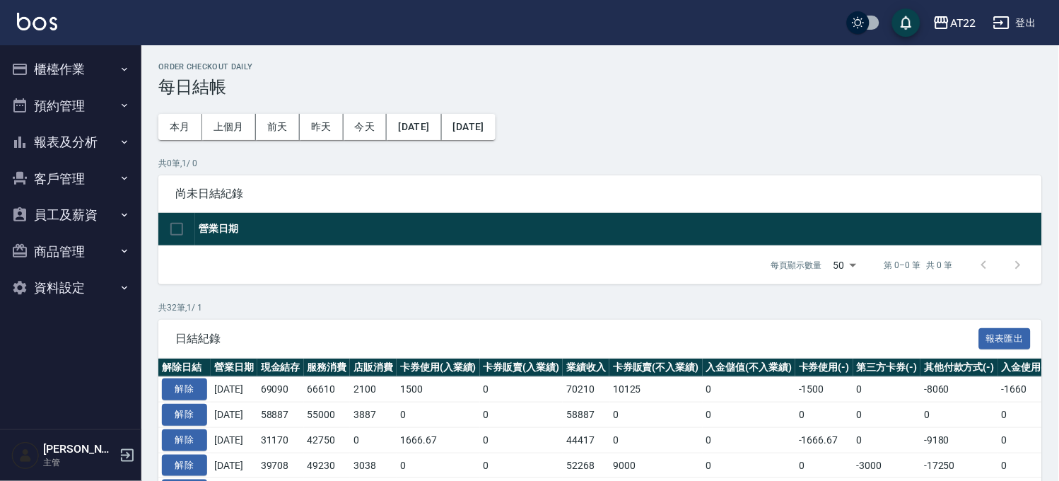
click at [90, 147] on button "報表及分析" at bounding box center [71, 142] width 130 height 37
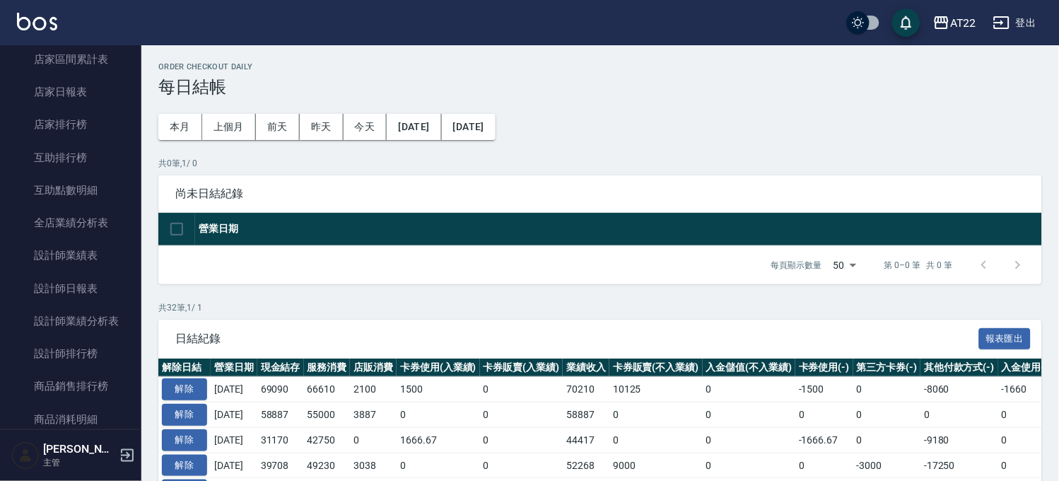
scroll to position [157, 0]
click at [103, 359] on link "設計師排行榜" at bounding box center [71, 352] width 130 height 33
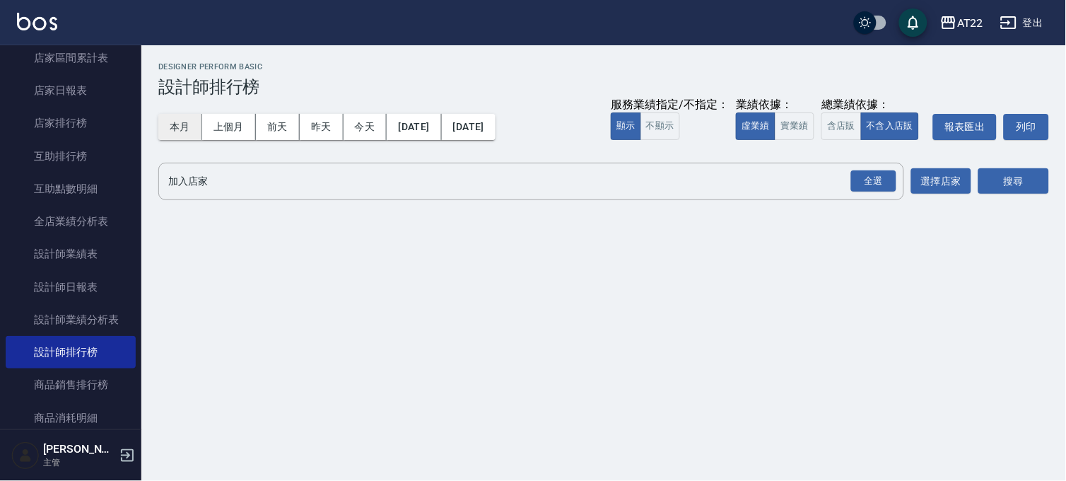
click at [194, 136] on button "本月" at bounding box center [180, 127] width 44 height 26
click at [859, 181] on div "全選" at bounding box center [873, 181] width 45 height 22
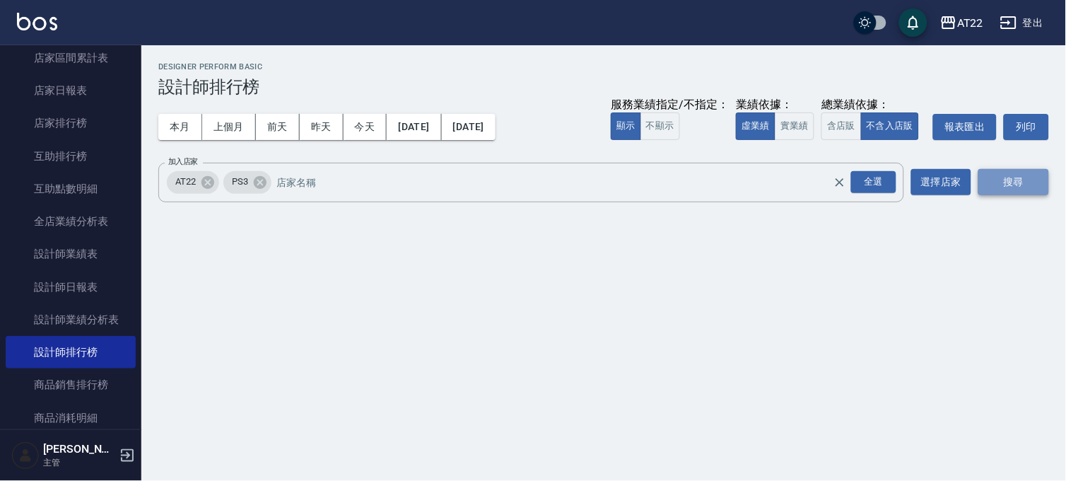
click at [1000, 187] on button "搜尋" at bounding box center [1013, 182] width 71 height 26
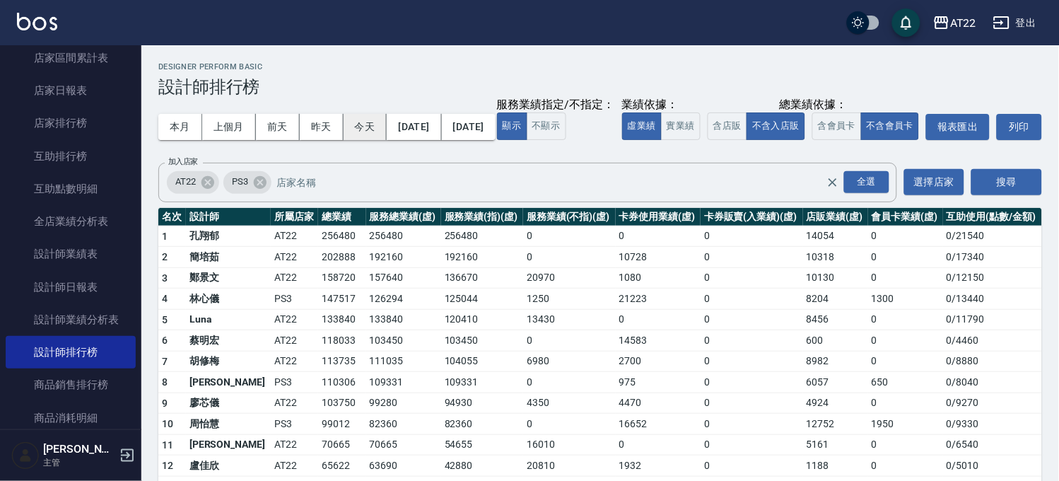
click at [375, 129] on button "今天" at bounding box center [366, 127] width 44 height 26
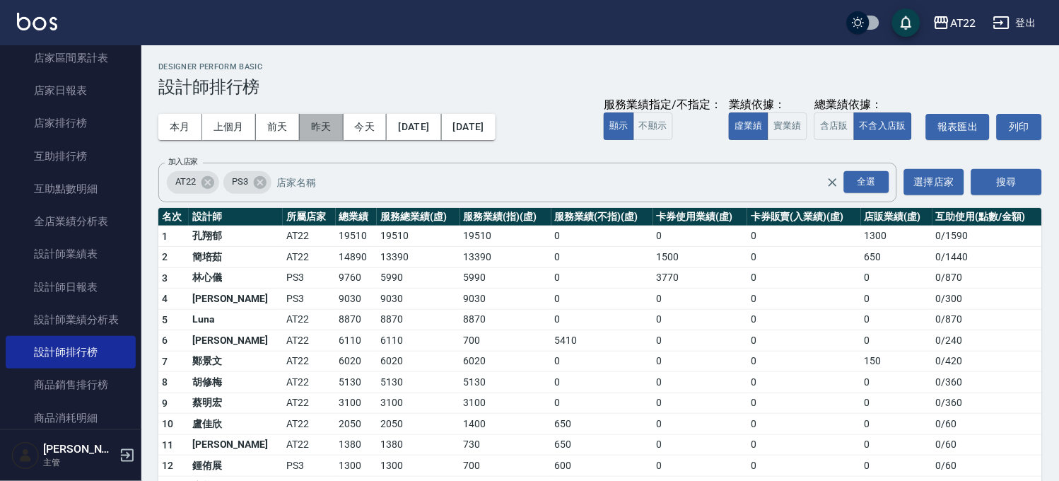
click at [312, 118] on button "昨天" at bounding box center [322, 127] width 44 height 26
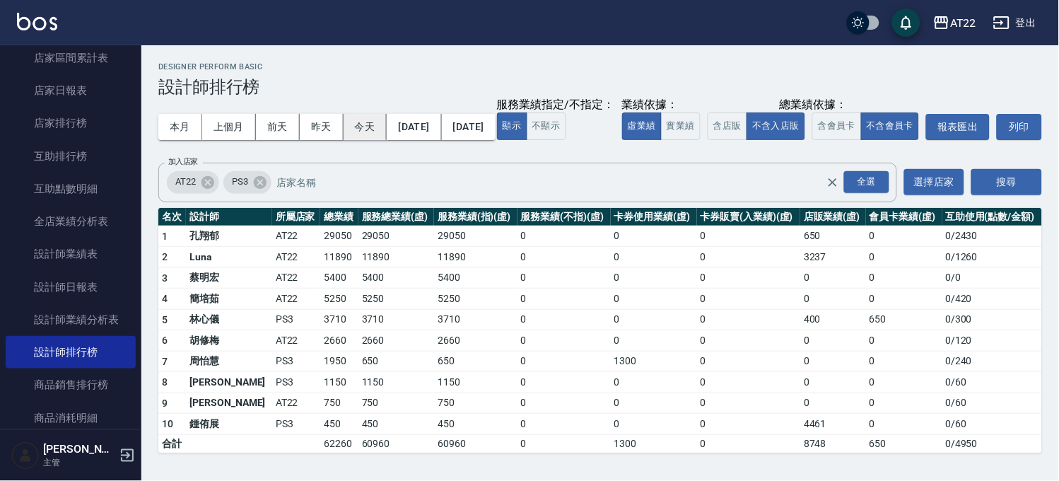
click at [366, 131] on button "今天" at bounding box center [366, 127] width 44 height 26
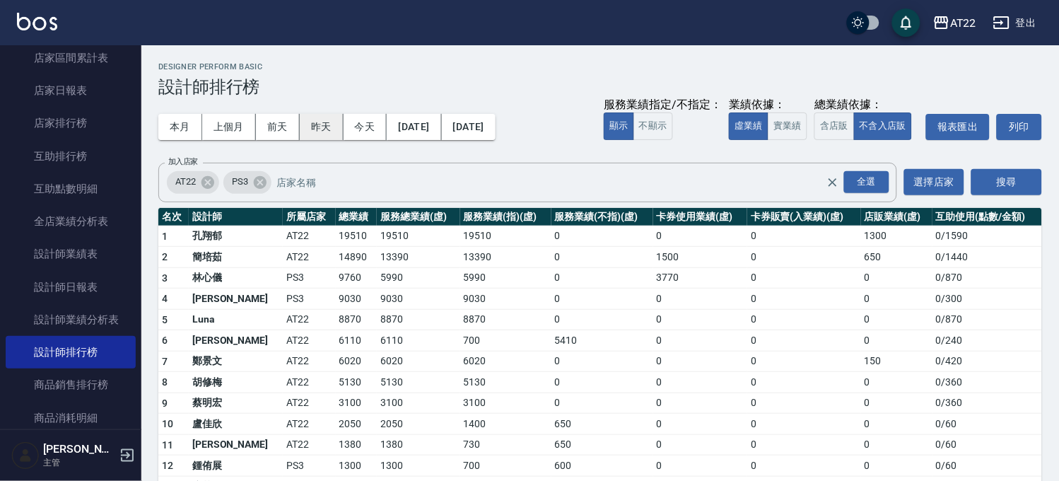
click at [322, 127] on button "昨天" at bounding box center [322, 127] width 44 height 26
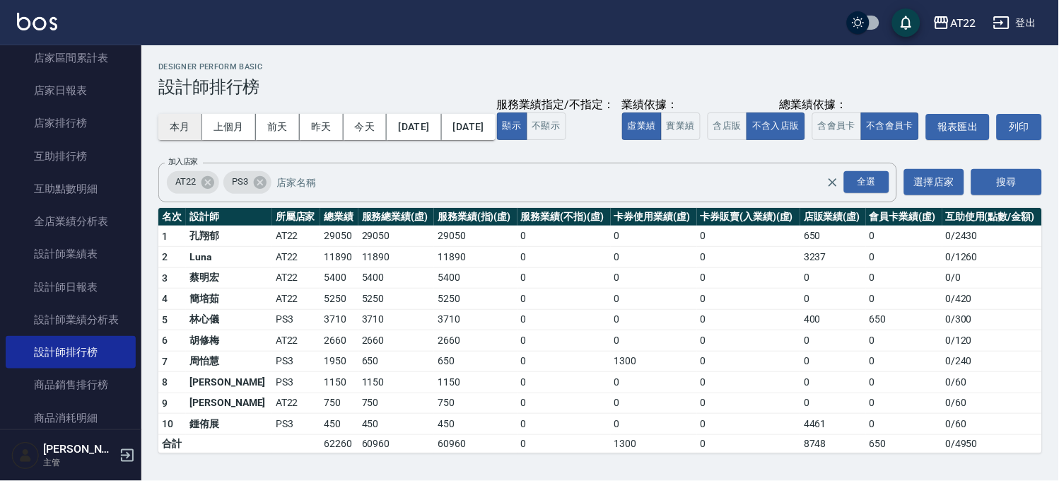
click at [182, 127] on button "本月" at bounding box center [180, 127] width 44 height 26
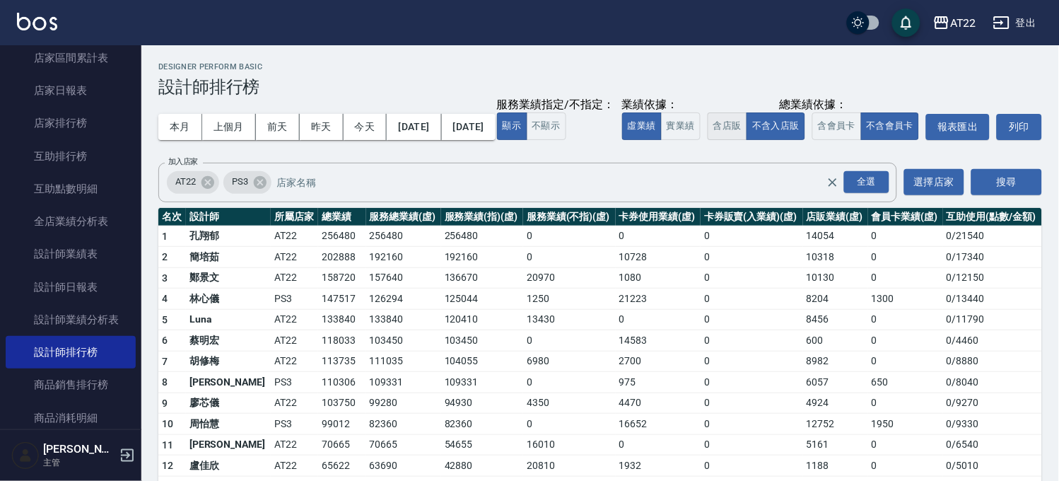
click at [708, 140] on button "含店販" at bounding box center [728, 126] width 40 height 28
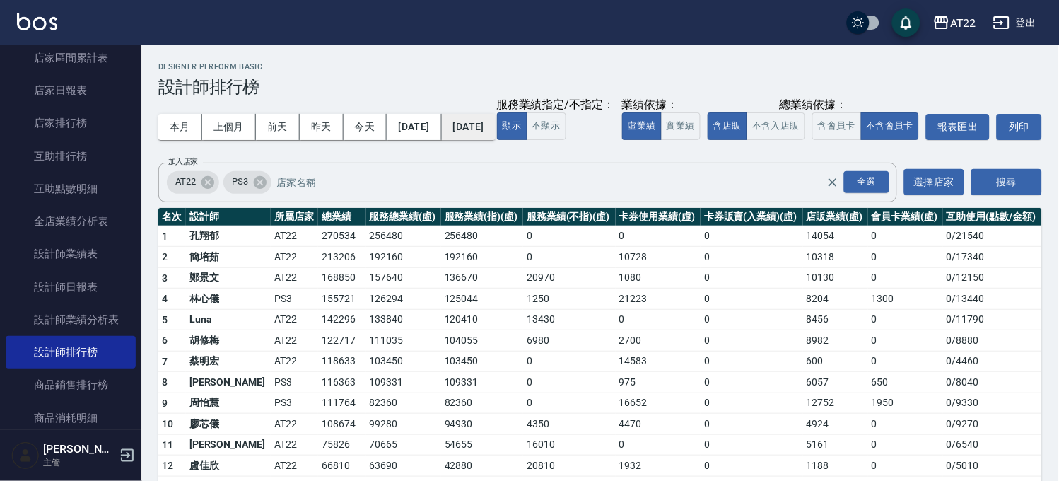
click at [496, 128] on button "[DATE]" at bounding box center [469, 127] width 54 height 26
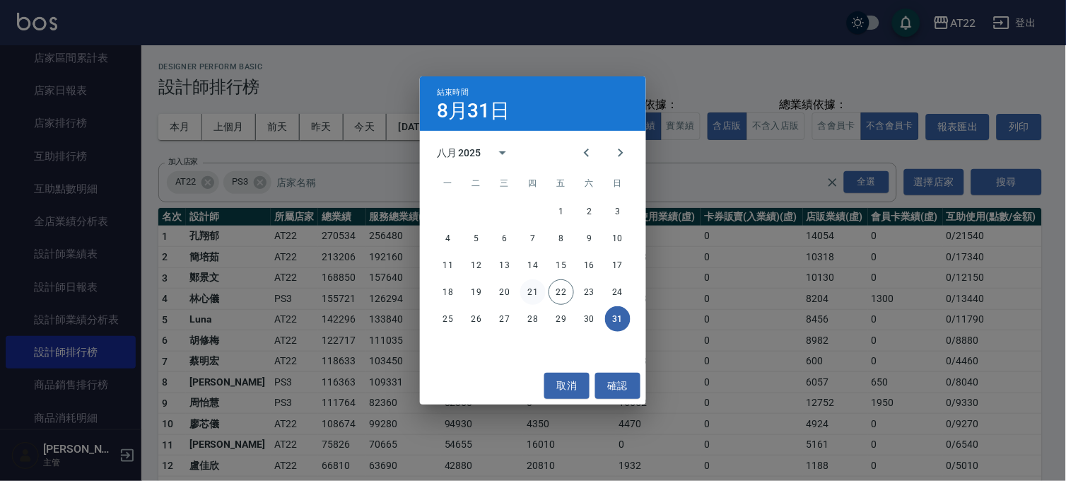
click at [532, 293] on button "21" at bounding box center [532, 291] width 25 height 25
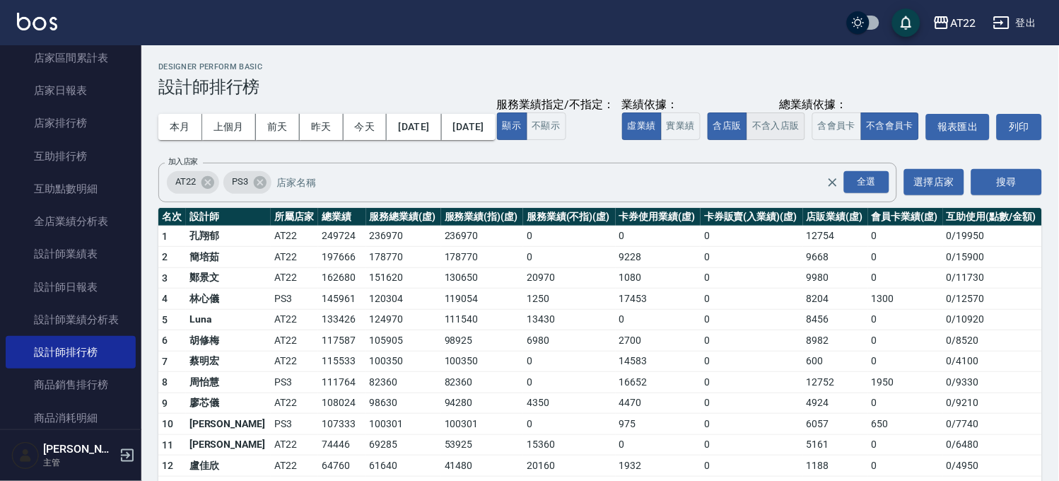
click at [747, 140] on button "不含入店販" at bounding box center [776, 126] width 59 height 28
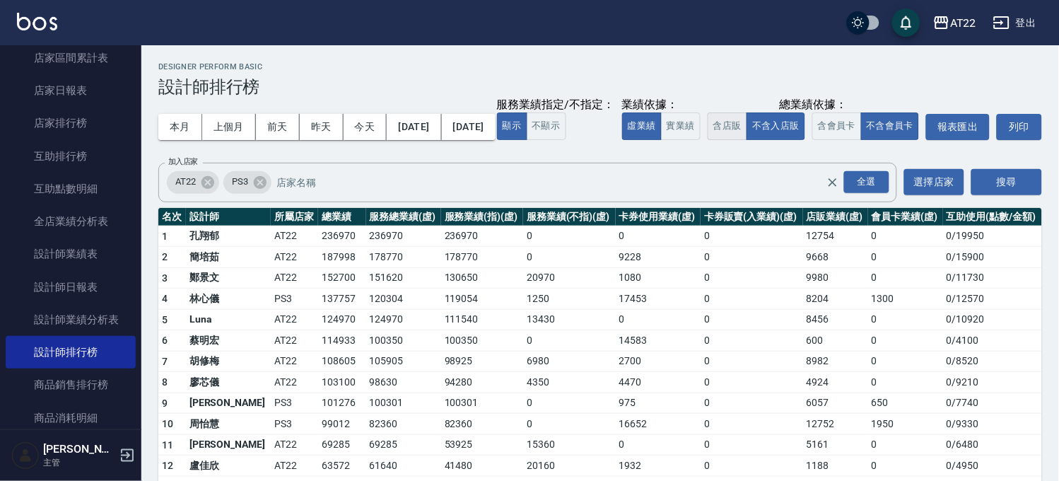
click at [708, 140] on button "含店販" at bounding box center [728, 126] width 40 height 28
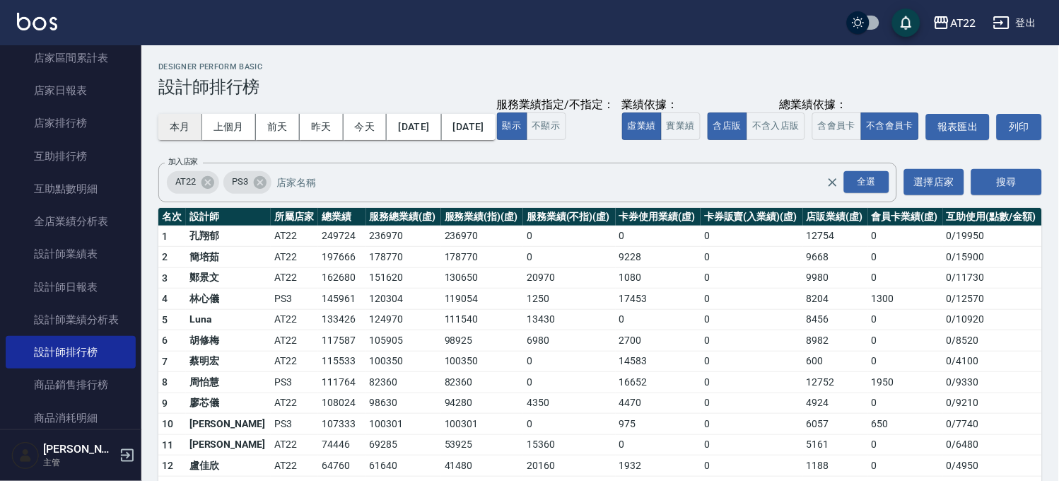
click at [191, 121] on button "本月" at bounding box center [180, 127] width 44 height 26
